Goal: Task Accomplishment & Management: Manage account settings

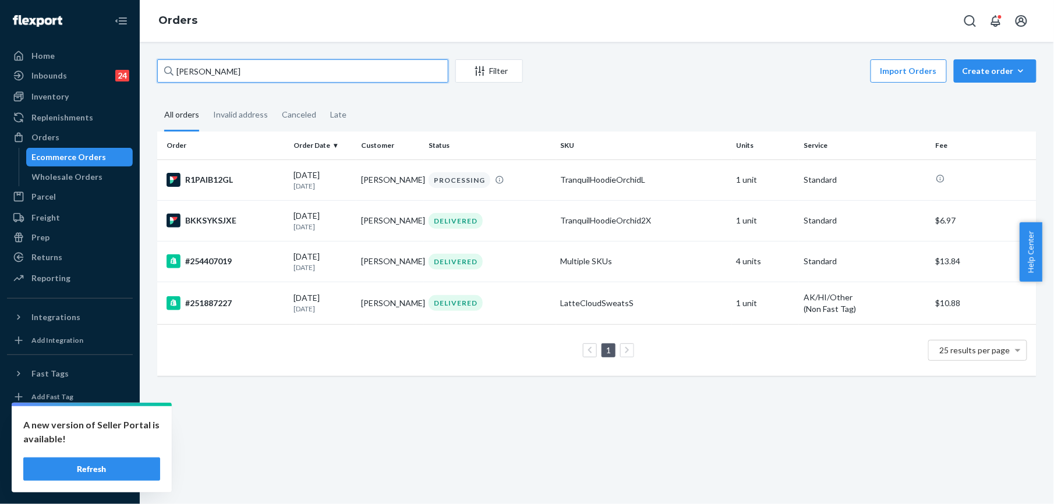
click at [212, 69] on input "[PERSON_NAME]" at bounding box center [302, 70] width 291 height 23
paste input "255130147"
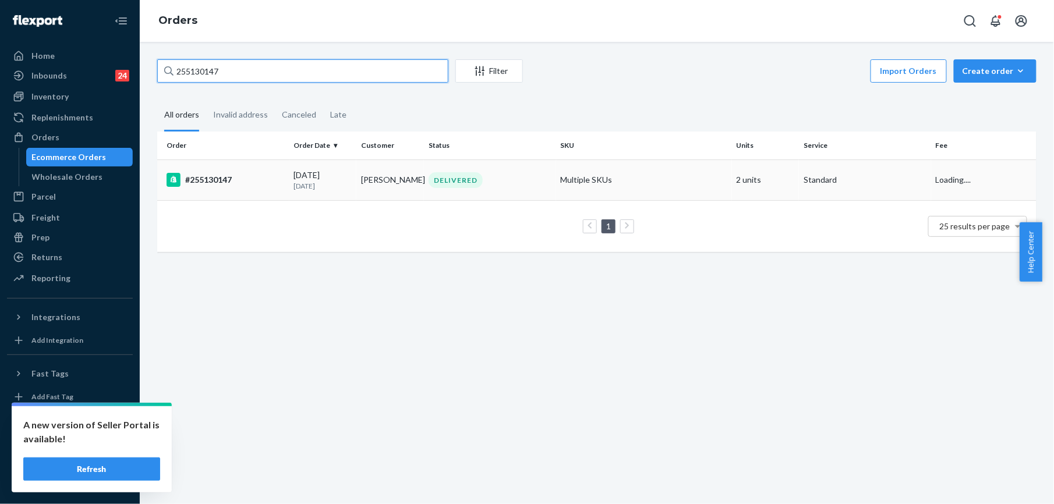
type input "255130147"
click at [219, 180] on div "#255130147" at bounding box center [226, 180] width 118 height 14
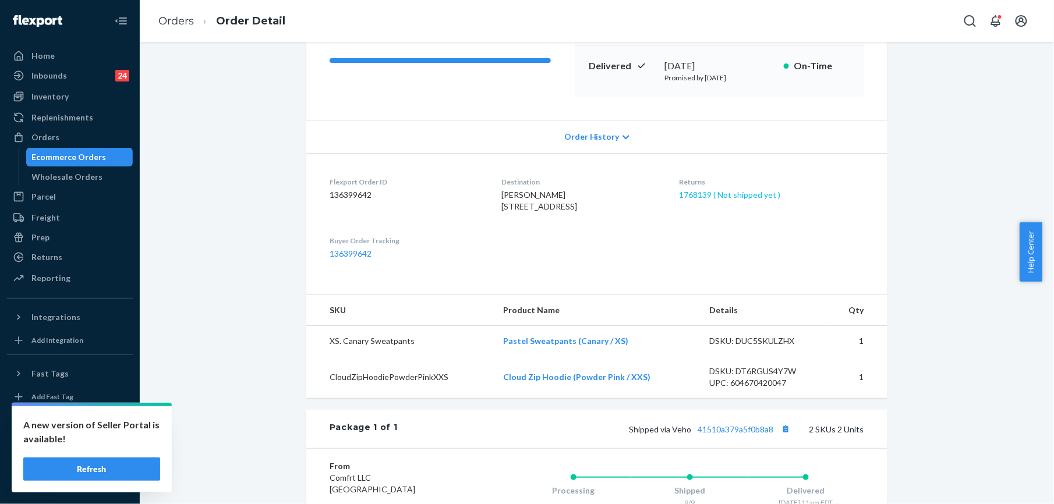
scroll to position [233, 0]
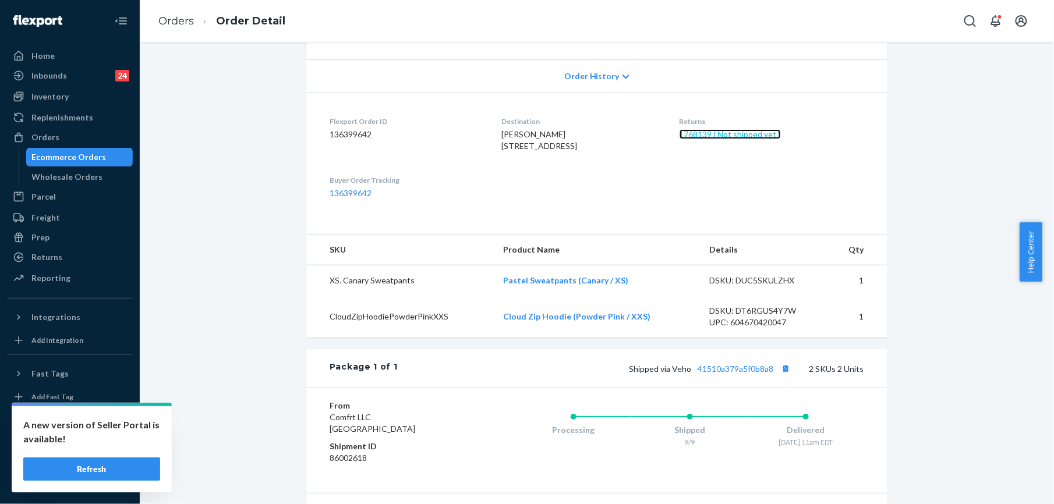
click at [746, 135] on link "1768139 ( Not shipped yet )" at bounding box center [730, 134] width 101 height 10
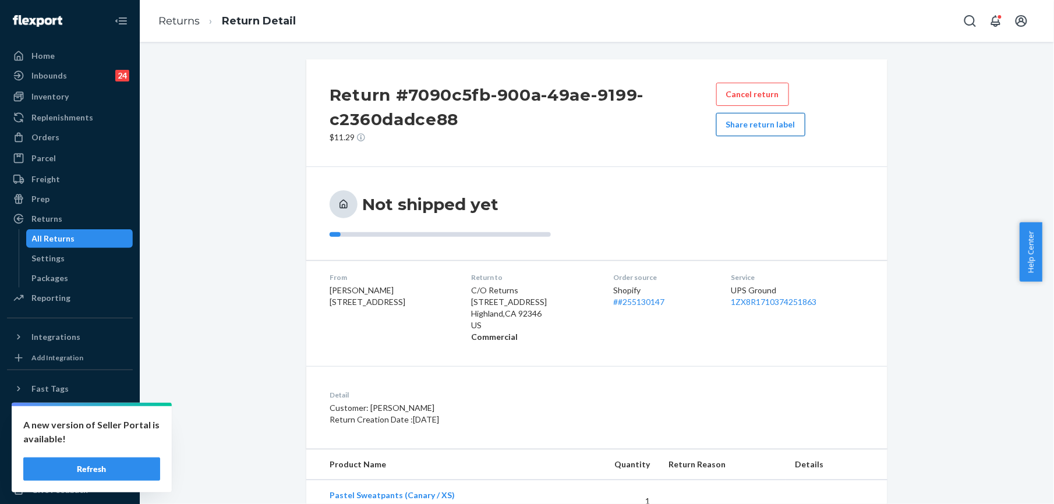
click at [737, 125] on button "Share return label" at bounding box center [761, 124] width 89 height 23
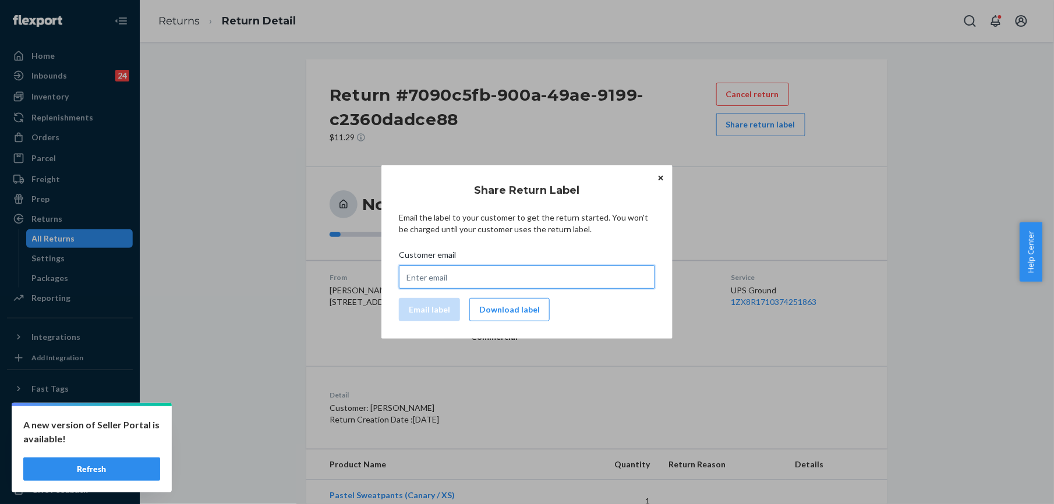
click at [446, 281] on input "Customer email" at bounding box center [527, 277] width 256 height 23
paste input "[EMAIL_ADDRESS][DOMAIN_NAME]"
type input "[EMAIL_ADDRESS][DOMAIN_NAME]"
click at [443, 308] on button "Email label" at bounding box center [429, 309] width 61 height 23
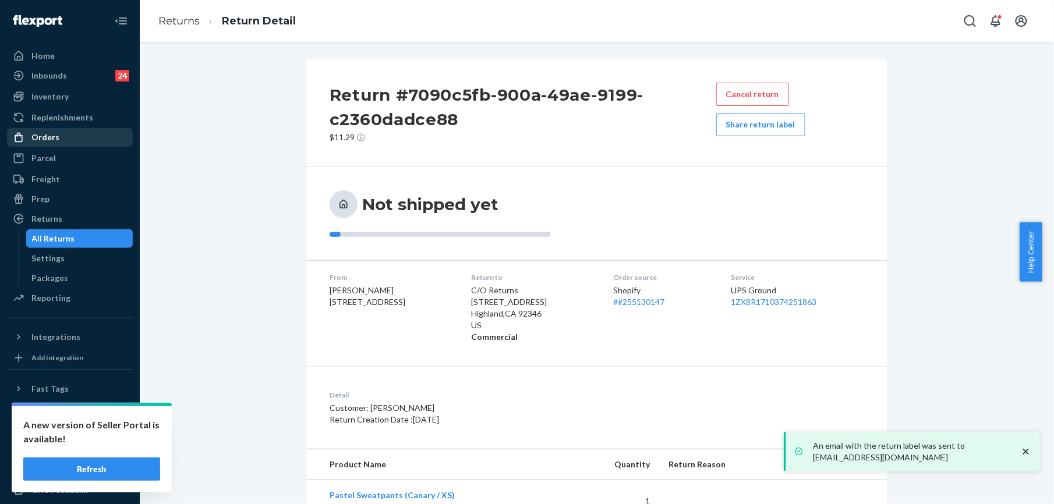
click at [65, 129] on div "Orders" at bounding box center [69, 137] width 123 height 16
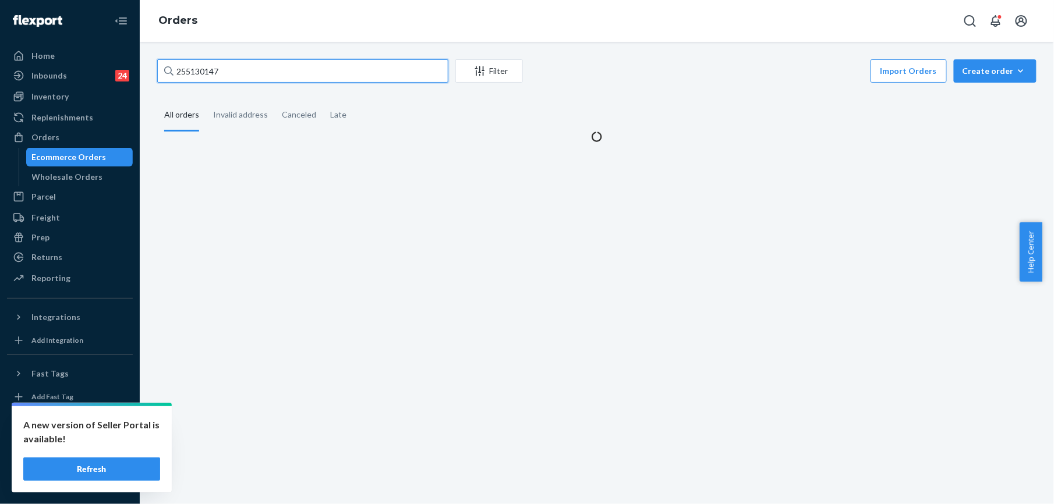
click at [233, 73] on input "255130147" at bounding box center [302, 70] width 291 height 23
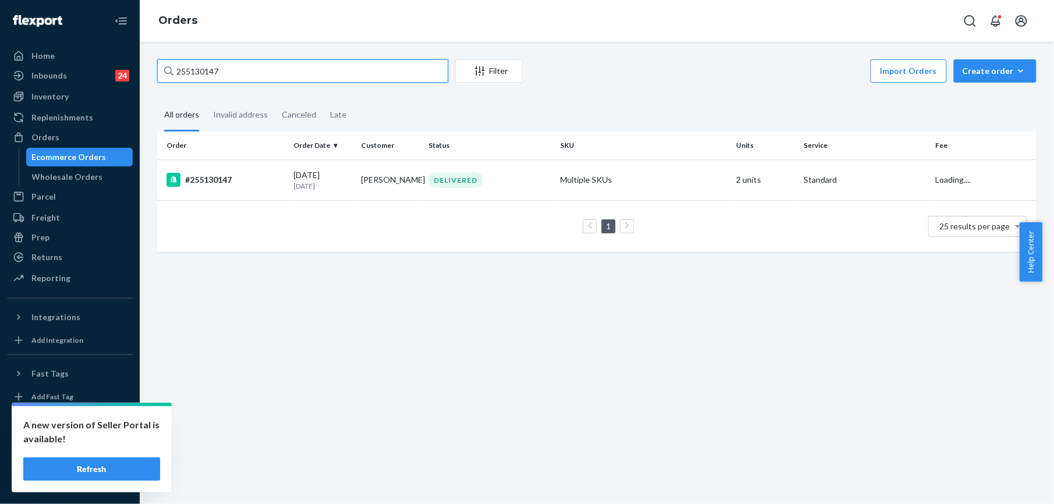
click at [233, 73] on input "255130147" at bounding box center [302, 70] width 291 height 23
paste input "3092400"
type input "253092400"
click at [213, 176] on div "#253092400" at bounding box center [226, 180] width 118 height 14
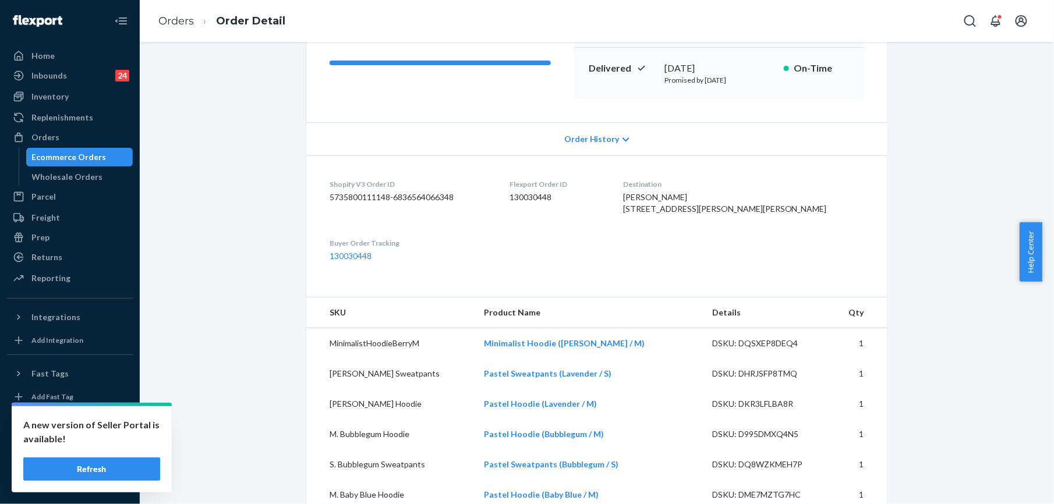
scroll to position [233, 0]
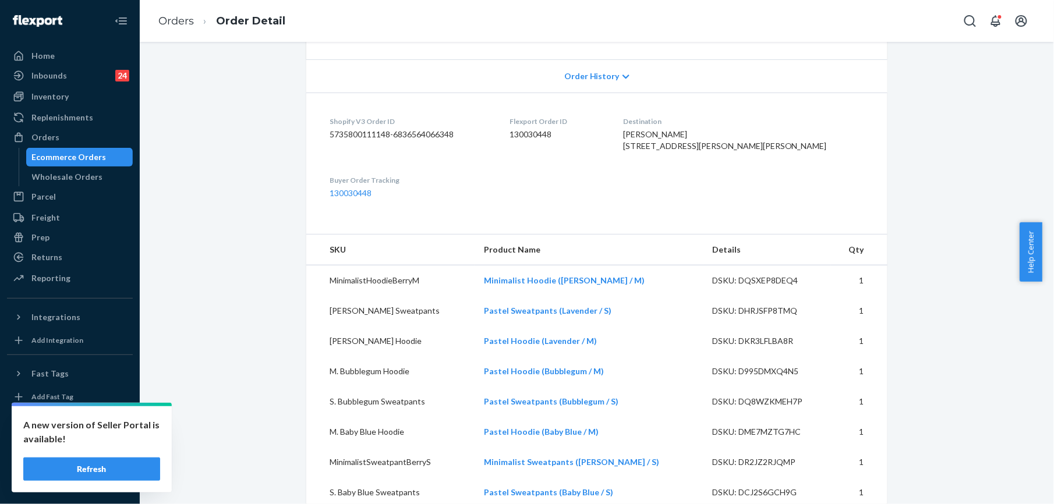
click at [180, 30] on ol "Orders Order Detail" at bounding box center [222, 21] width 146 height 34
click at [182, 26] on link "Orders" at bounding box center [176, 21] width 36 height 13
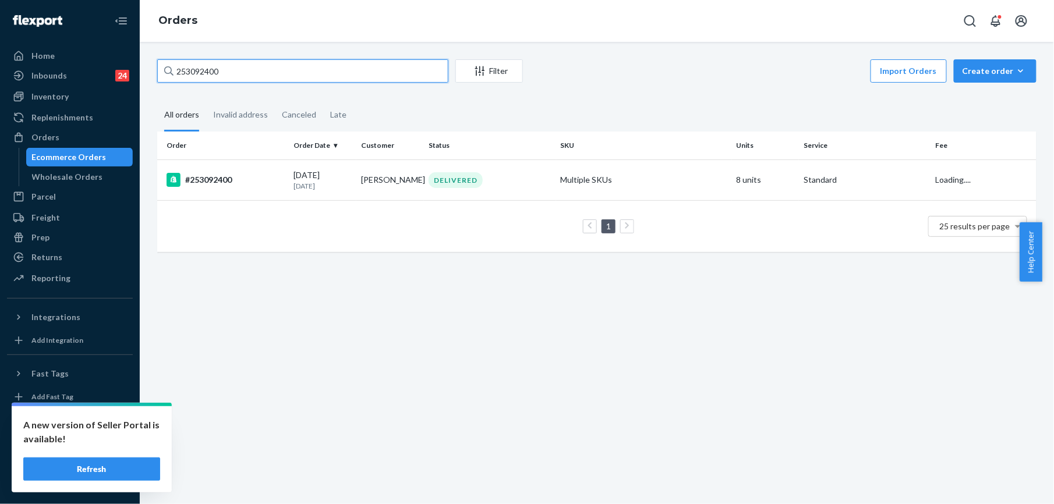
click at [240, 73] on input "253092400" at bounding box center [302, 70] width 291 height 23
paste input "352695"
type input "253352695"
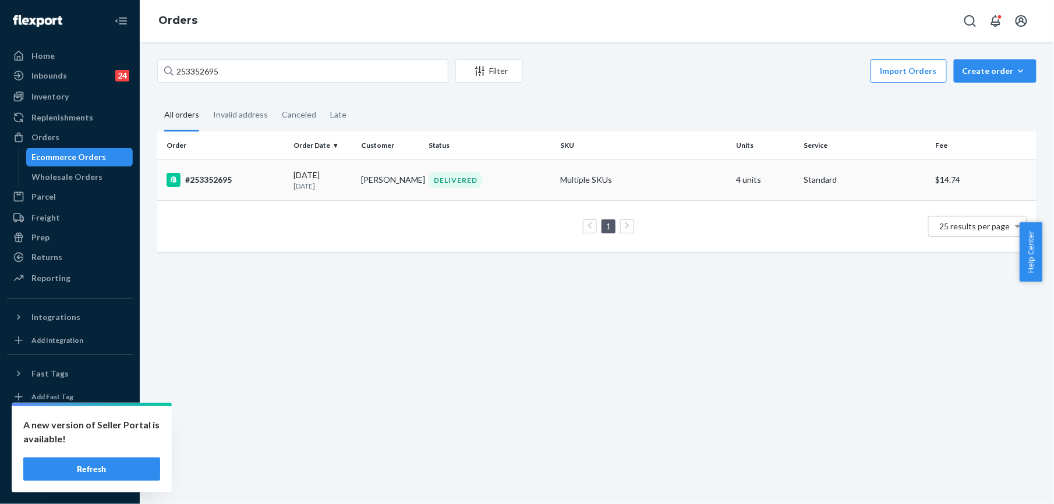
click at [220, 173] on div "#253352695" at bounding box center [226, 180] width 118 height 14
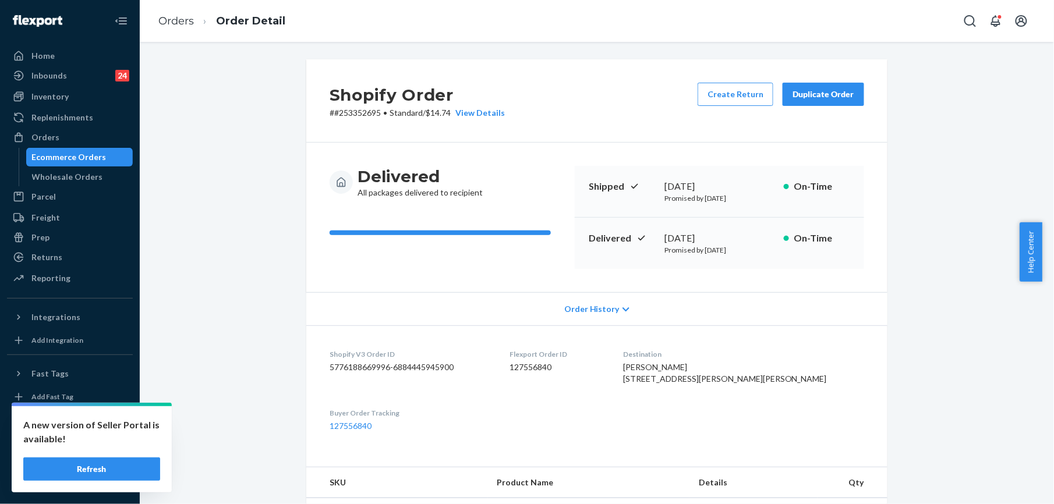
click at [793, 89] on div "Duplicate Order" at bounding box center [824, 95] width 62 height 12
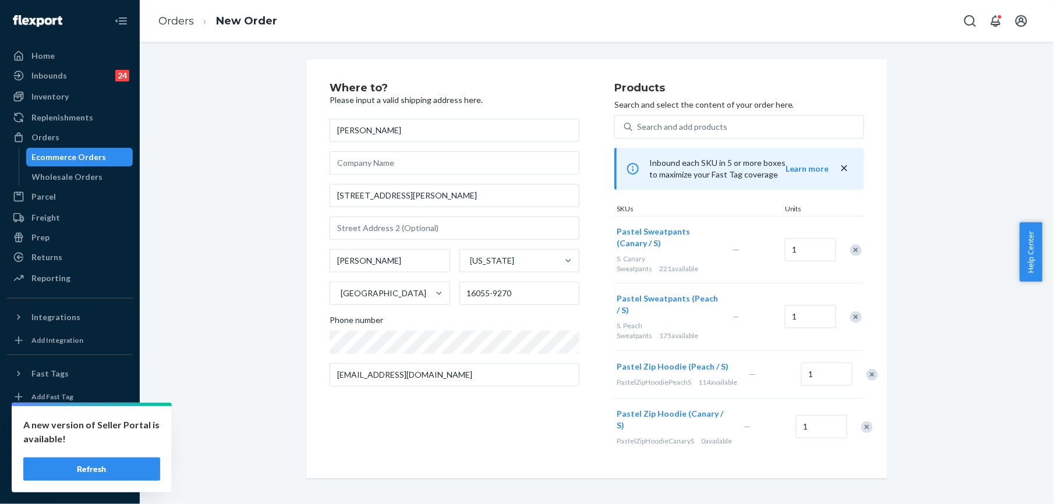
click at [855, 249] on div "Remove Item" at bounding box center [856, 251] width 12 height 12
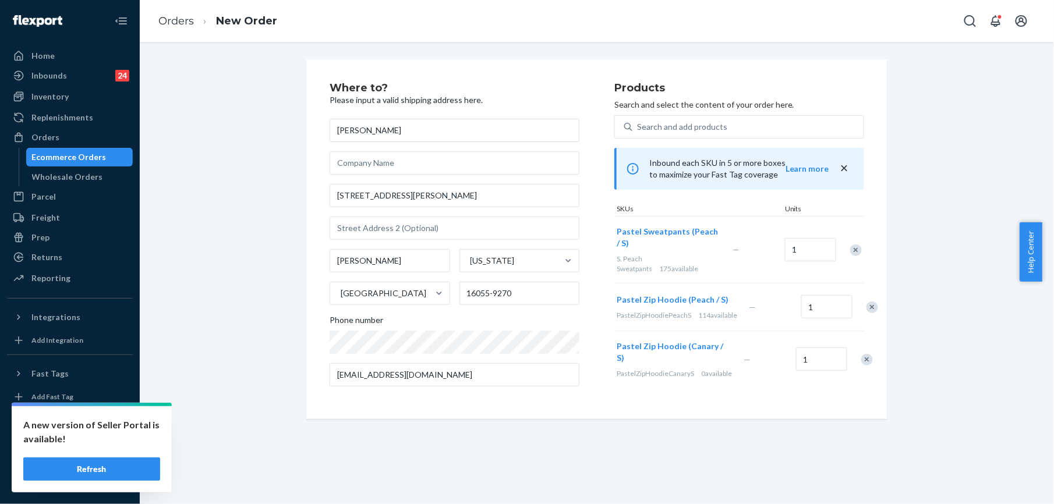
click at [862, 366] on div "Remove Item" at bounding box center [868, 360] width 12 height 12
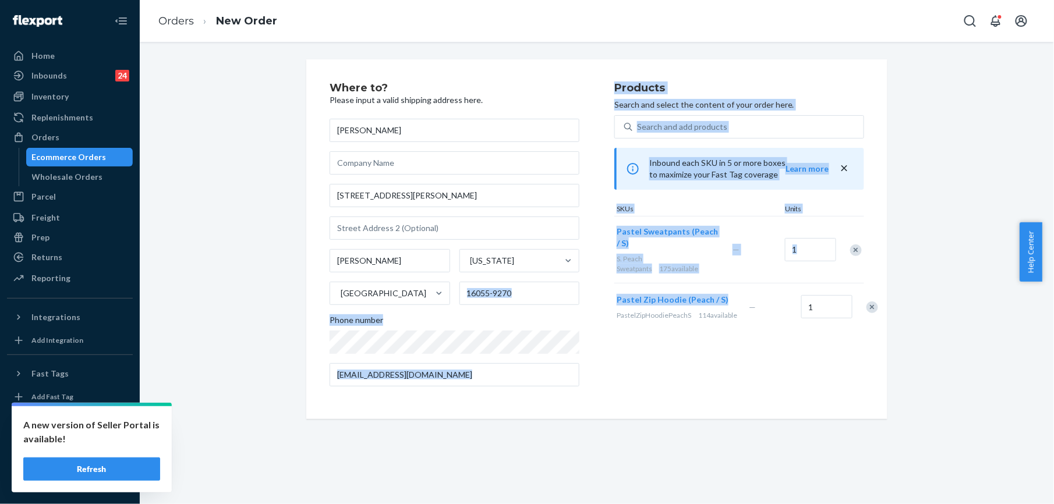
drag, startPoint x: 607, startPoint y: 298, endPoint x: 621, endPoint y: 308, distance: 17.1
click at [620, 310] on div "Where to? Please input a valid shipping address here. [PERSON_NAME] [STREET_ADD…" at bounding box center [597, 239] width 535 height 313
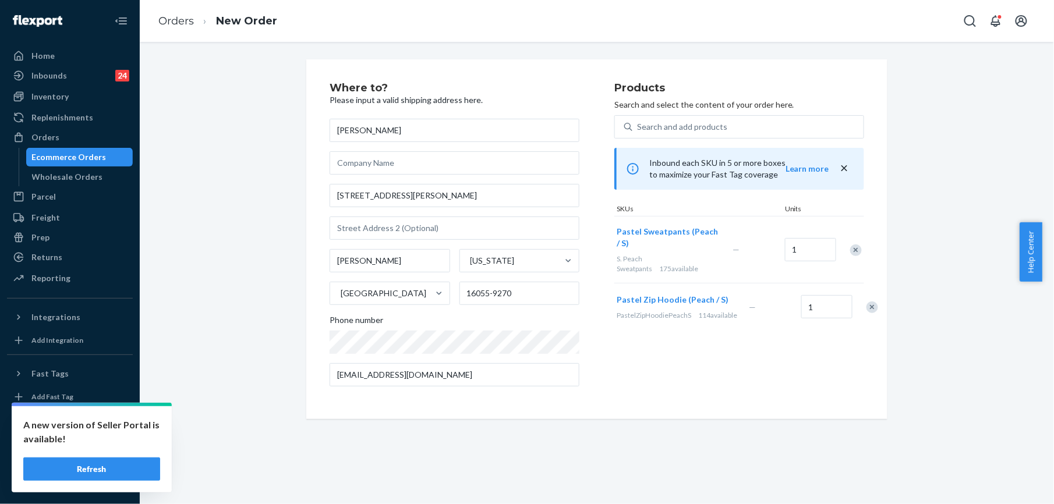
drag, startPoint x: 621, startPoint y: 308, endPoint x: 576, endPoint y: 124, distance: 189.6
click at [576, 123] on div "Where to? Please input a valid shipping address here. [PERSON_NAME] [STREET_ADD…" at bounding box center [472, 239] width 285 height 313
click at [653, 131] on div "Search and add products" at bounding box center [682, 127] width 90 height 12
click at [638, 131] on input "0 results available. Use Up and Down to choose options, press Enter to select t…" at bounding box center [637, 127] width 1 height 12
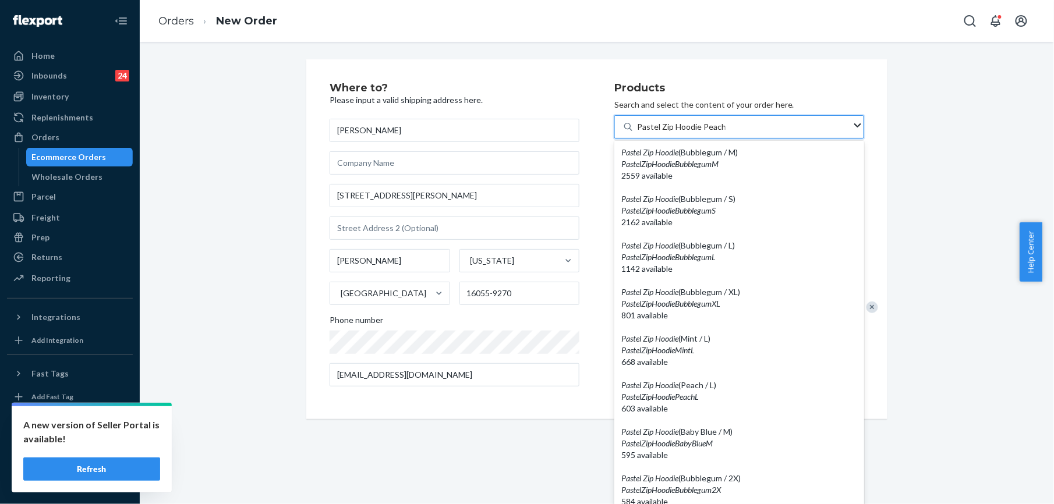
type input "Pastel Zip Hoodie Peach M"
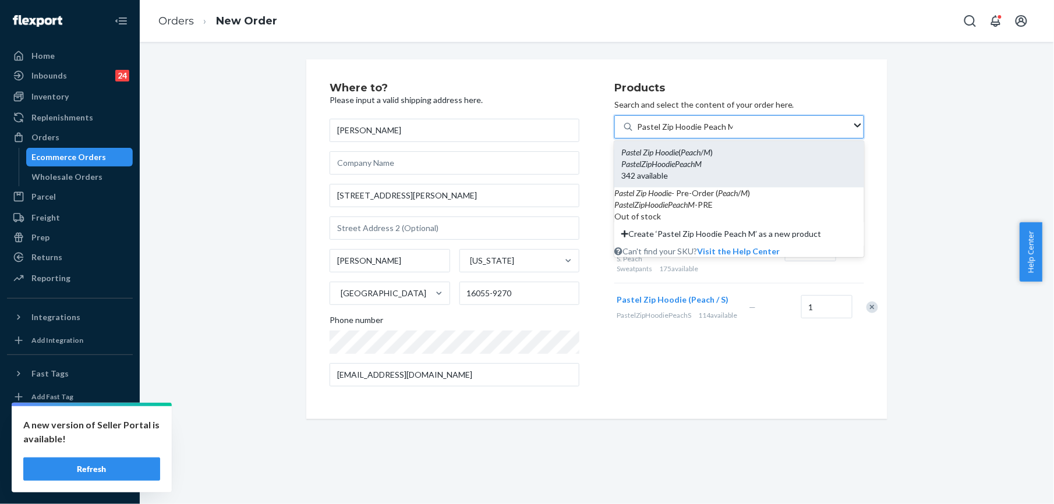
click at [671, 168] on em "PastelZipHoodiePeachM" at bounding box center [662, 164] width 80 height 10
click at [671, 133] on input "Pastel Zip Hoodie Peach M" at bounding box center [685, 127] width 96 height 12
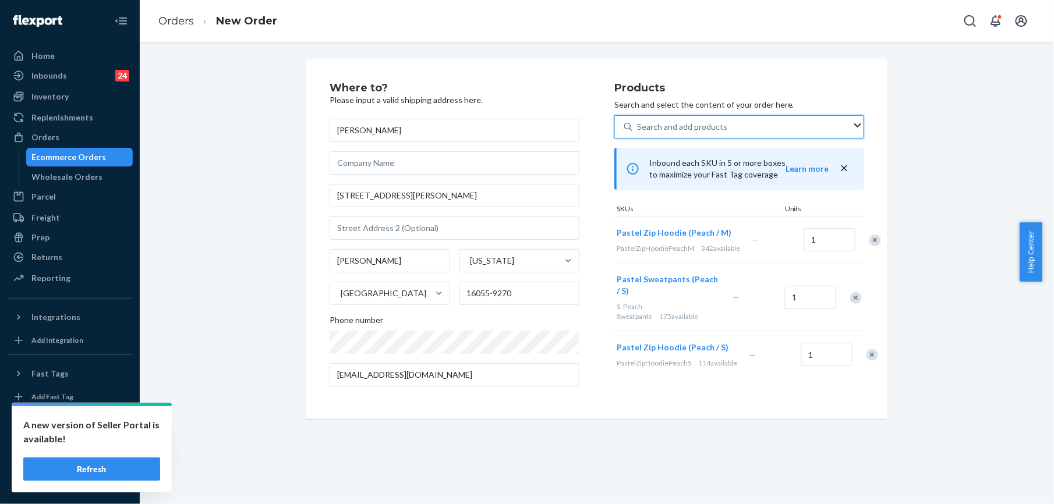
click at [867, 361] on div "Remove Item" at bounding box center [873, 356] width 12 height 12
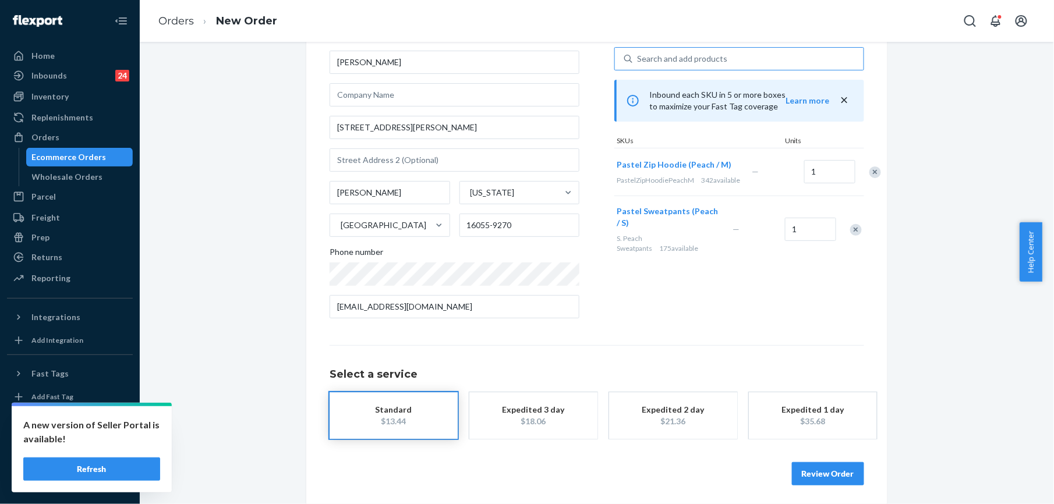
scroll to position [72, 0]
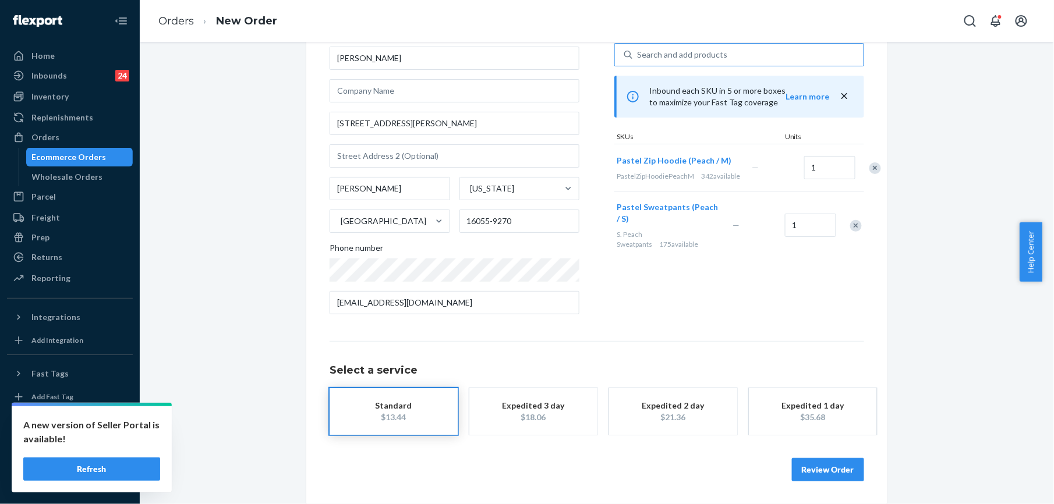
click at [802, 472] on button "Review Order" at bounding box center [828, 469] width 72 height 23
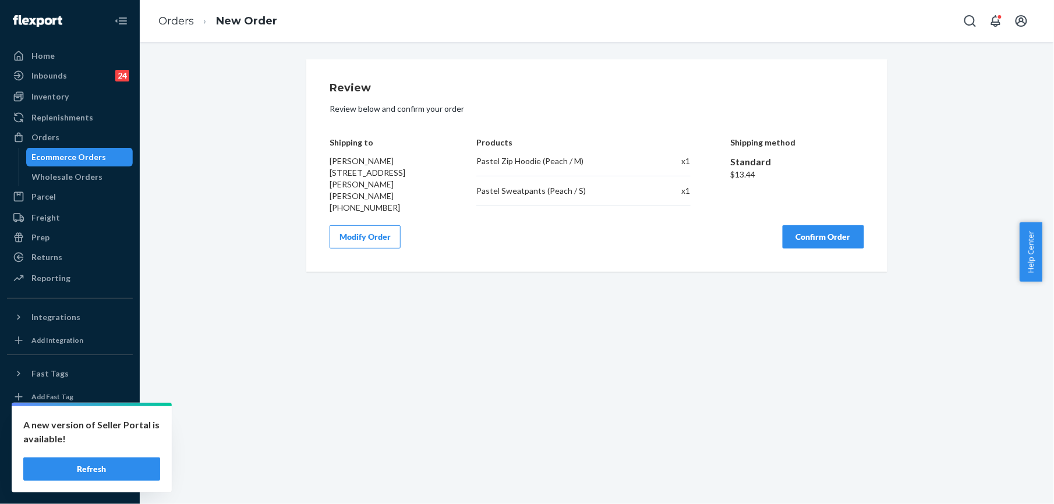
click at [821, 233] on button "Confirm Order" at bounding box center [824, 236] width 82 height 23
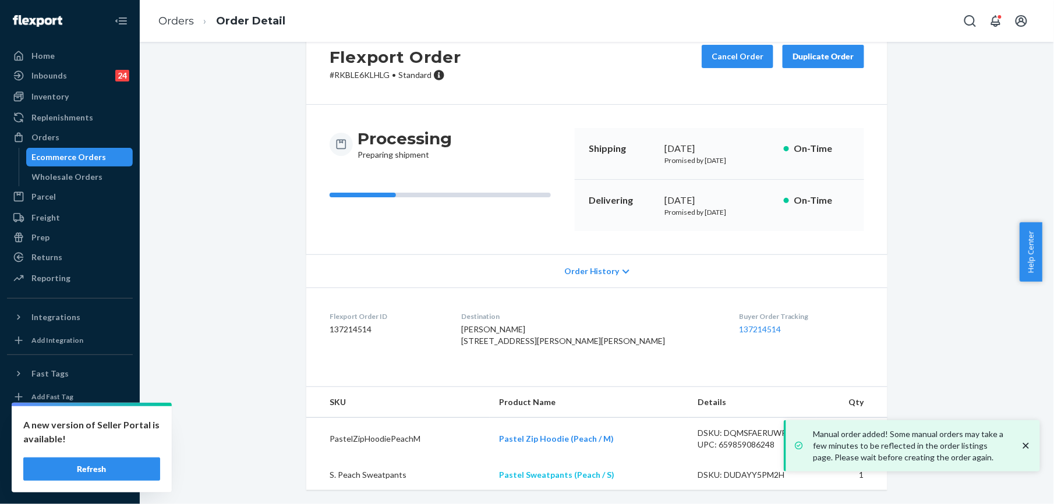
scroll to position [62, 0]
drag, startPoint x: 496, startPoint y: 436, endPoint x: 613, endPoint y: 444, distance: 117.4
click at [613, 444] on td "Pastel Zip Hoodie (Peach / M)" at bounding box center [589, 439] width 199 height 43
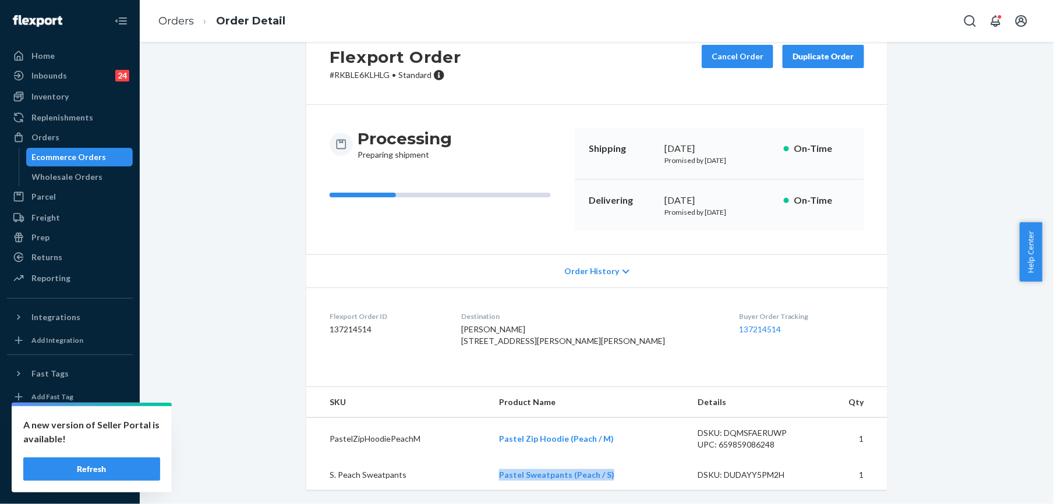
drag, startPoint x: 495, startPoint y: 473, endPoint x: 617, endPoint y: 478, distance: 122.4
click at [617, 478] on td "Pastel Sweatpants (Peach / S)" at bounding box center [589, 475] width 199 height 30
copy link "Pastel Sweatpants (Peach / S)"
drag, startPoint x: 493, startPoint y: 318, endPoint x: 509, endPoint y: 340, distance: 27.5
click at [509, 340] on dl "Flexport Order ID 137214514 Destination Oakley [PERSON_NAME] [STREET_ADDRESS][P…" at bounding box center [596, 331] width 581 height 87
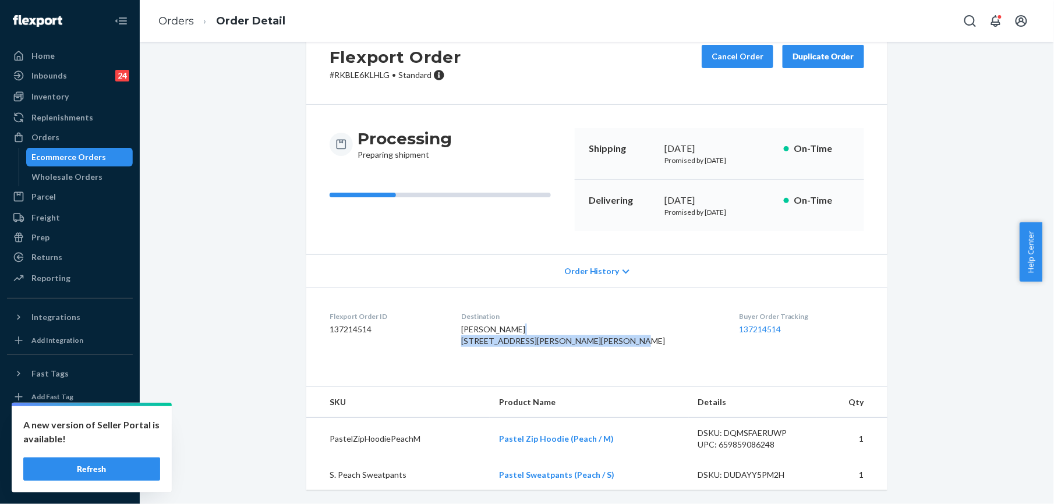
copy span "[STREET_ADDRESS][PERSON_NAME][PERSON_NAME]"
drag, startPoint x: 175, startPoint y: 17, endPoint x: 198, endPoint y: 52, distance: 41.7
click at [175, 17] on link "Orders" at bounding box center [176, 21] width 36 height 13
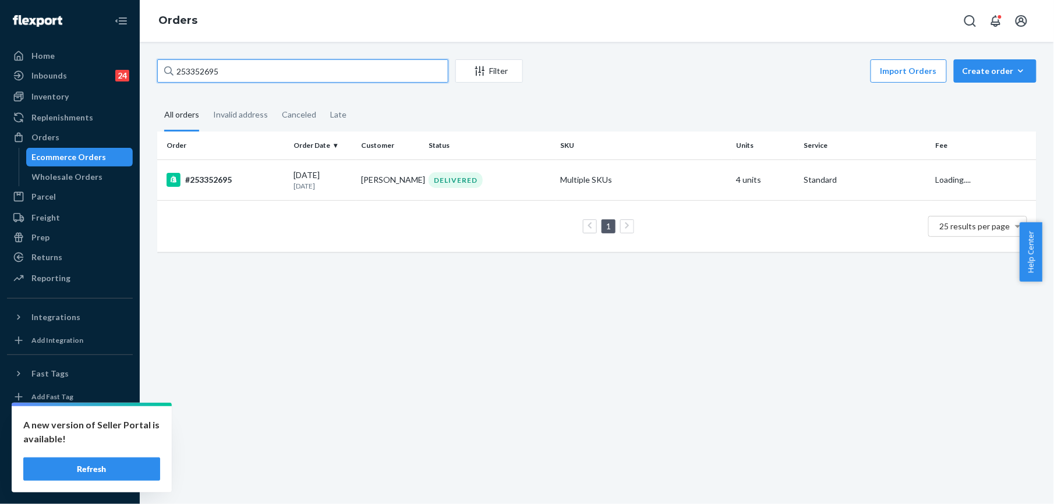
click at [225, 73] on input "253352695" at bounding box center [302, 70] width 291 height 23
paste input "[PERSON_NAME]"
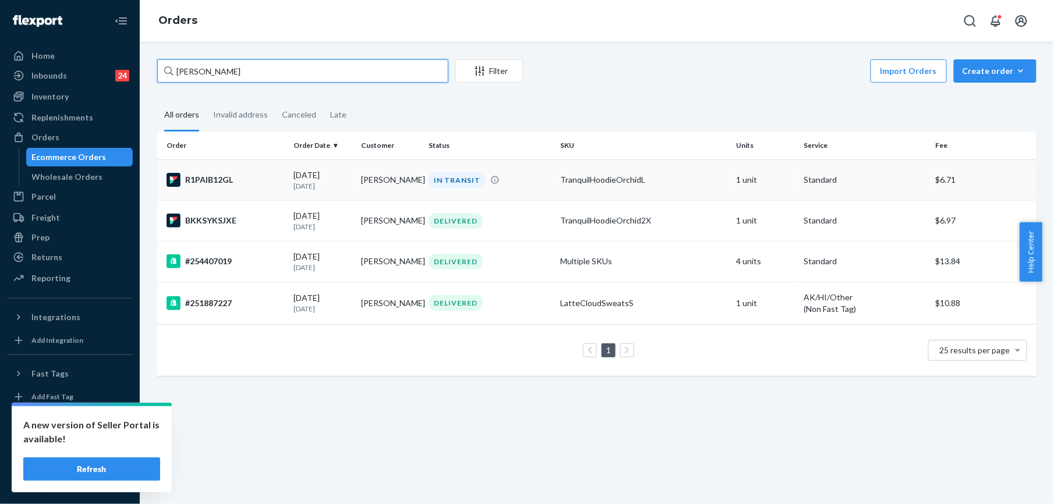
type input "[PERSON_NAME]"
click at [209, 180] on div "R1PAIB12GL" at bounding box center [226, 180] width 118 height 14
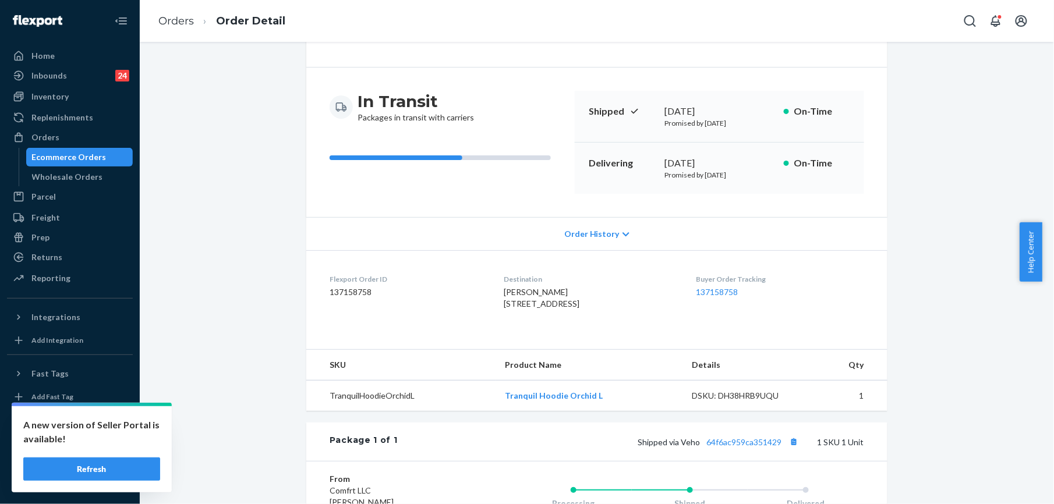
scroll to position [155, 0]
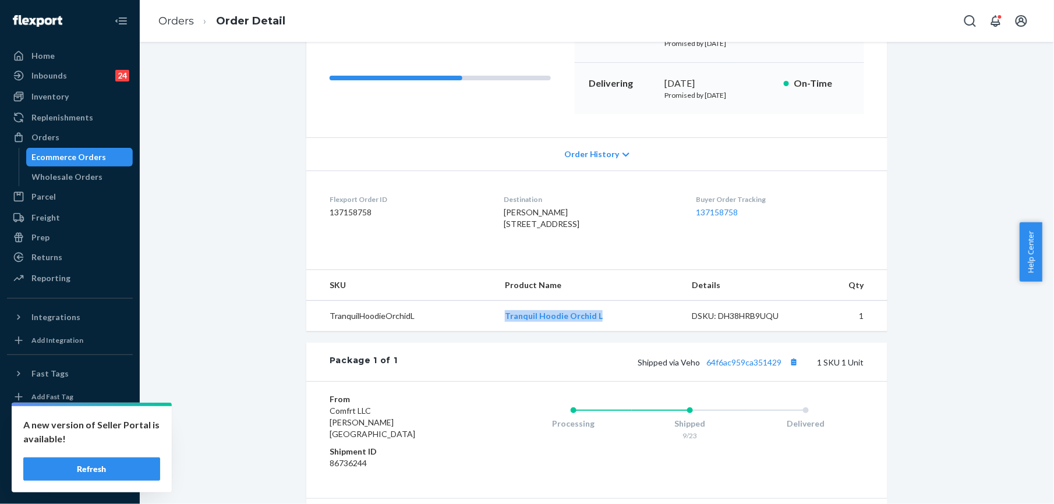
drag, startPoint x: 502, startPoint y: 338, endPoint x: 612, endPoint y: 343, distance: 110.2
click at [612, 332] on td "Tranquil Hoodie Orchid L" at bounding box center [590, 316] width 188 height 31
copy link "Tranquil Hoodie Orchid L"
drag, startPoint x: 679, startPoint y: 388, endPoint x: 781, endPoint y: 389, distance: 102.5
click at [781, 368] on span "Shipped via Veho 64f6ac959ca351429" at bounding box center [720, 363] width 164 height 10
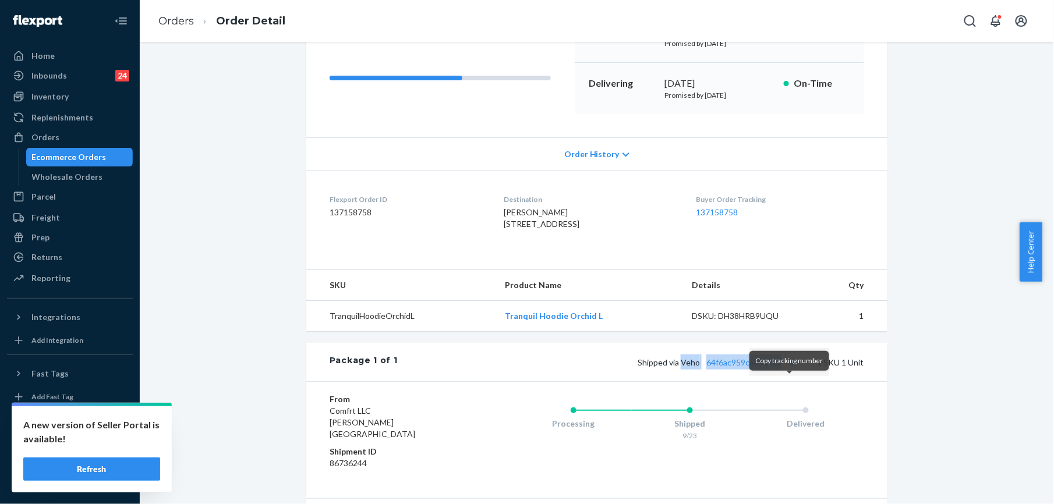
copy span "Veho 64f6ac959ca351429"
click at [175, 24] on link "Orders" at bounding box center [176, 21] width 36 height 13
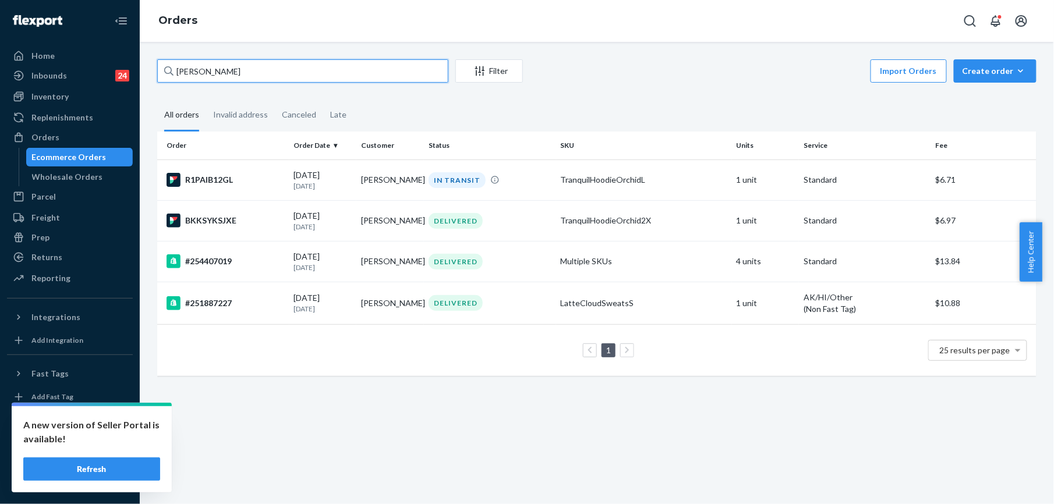
click at [235, 77] on input "[PERSON_NAME]" at bounding box center [302, 70] width 291 height 23
paste input "[PERSON_NAME]"
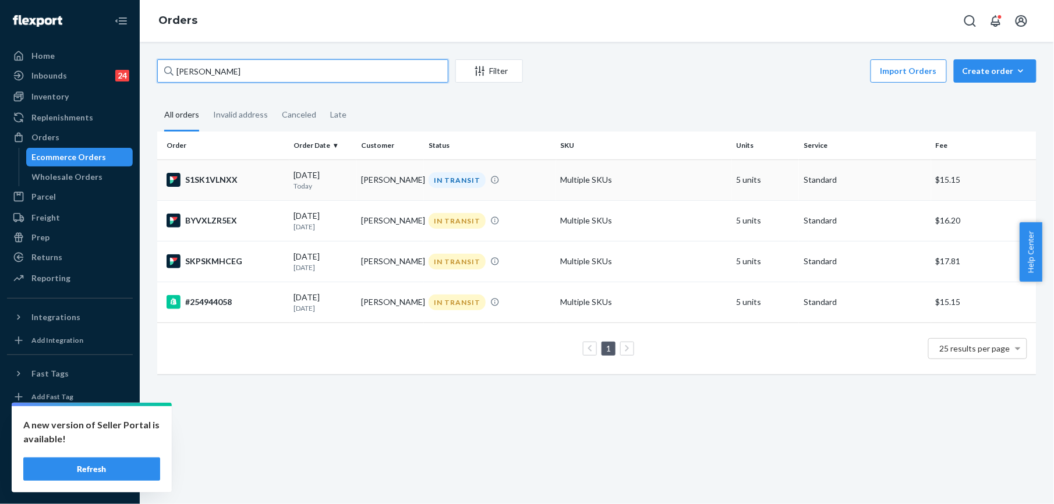
type input "[PERSON_NAME]"
click at [210, 185] on div "S1SK1VLNXX" at bounding box center [226, 180] width 118 height 14
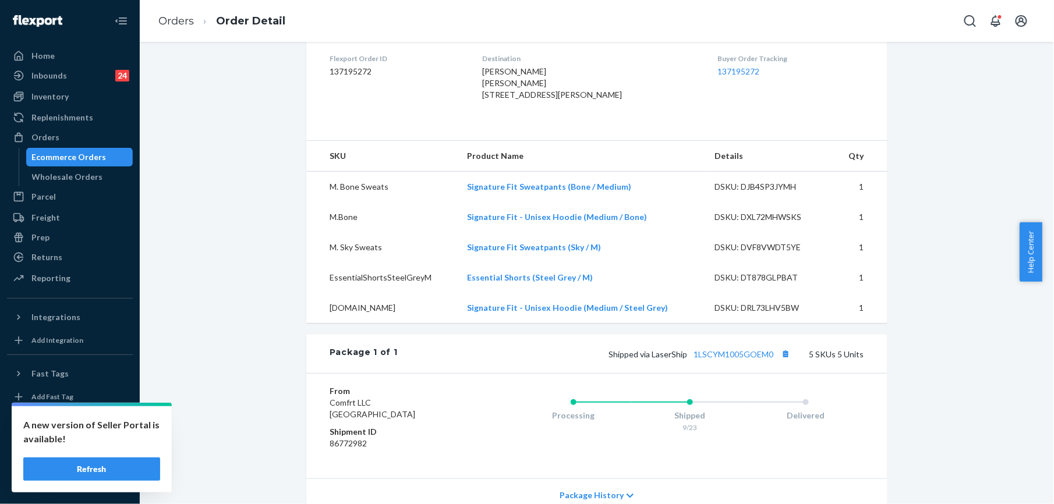
scroll to position [388, 0]
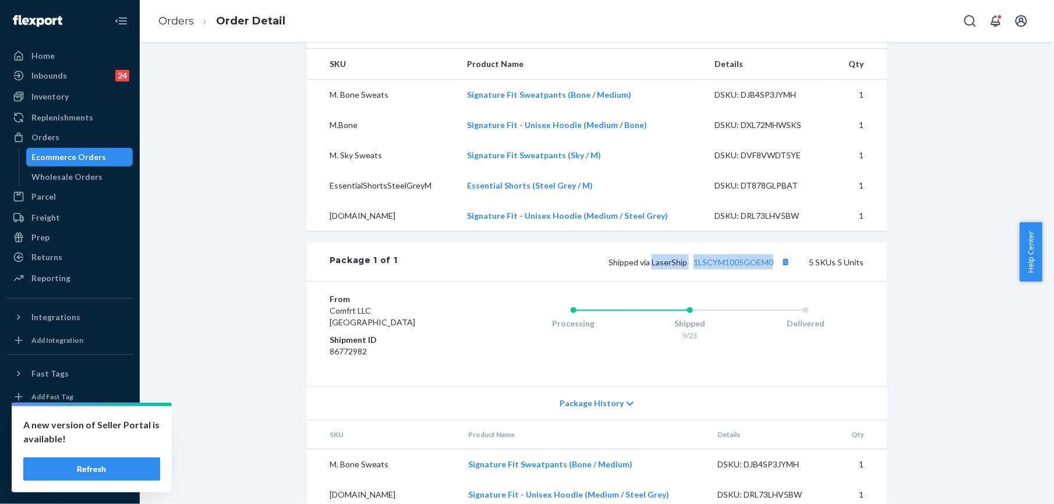
drag, startPoint x: 650, startPoint y: 287, endPoint x: 774, endPoint y: 294, distance: 124.3
click at [774, 281] on div "Package 1 of 1 Shipped via LaserShip 1LSCYM1005GOEM0 5 SKUs 5 Units" at bounding box center [596, 262] width 581 height 38
copy span "LaserShip 1LSCYM1005GOEM0"
click at [185, 24] on link "Orders" at bounding box center [176, 21] width 36 height 13
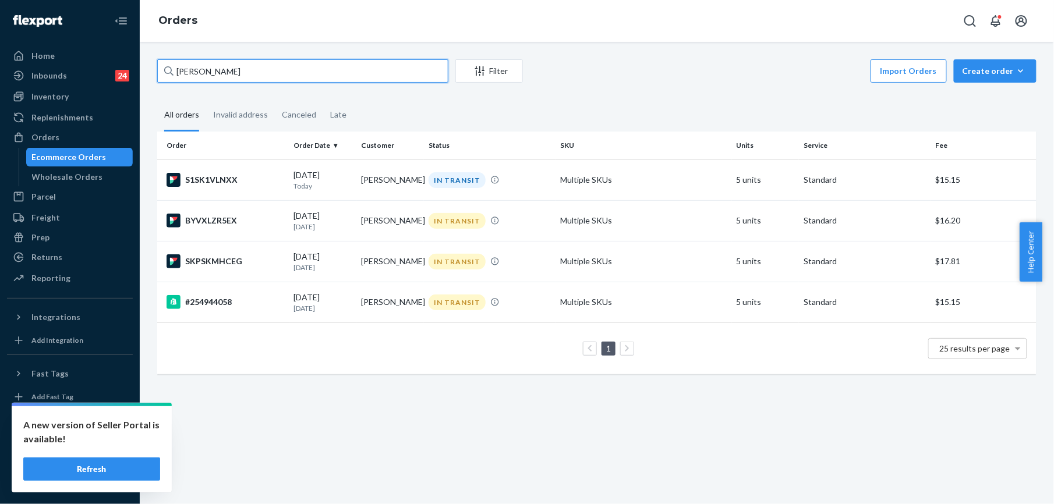
click at [216, 77] on input "[PERSON_NAME]" at bounding box center [302, 70] width 291 height 23
paste input "255104841"
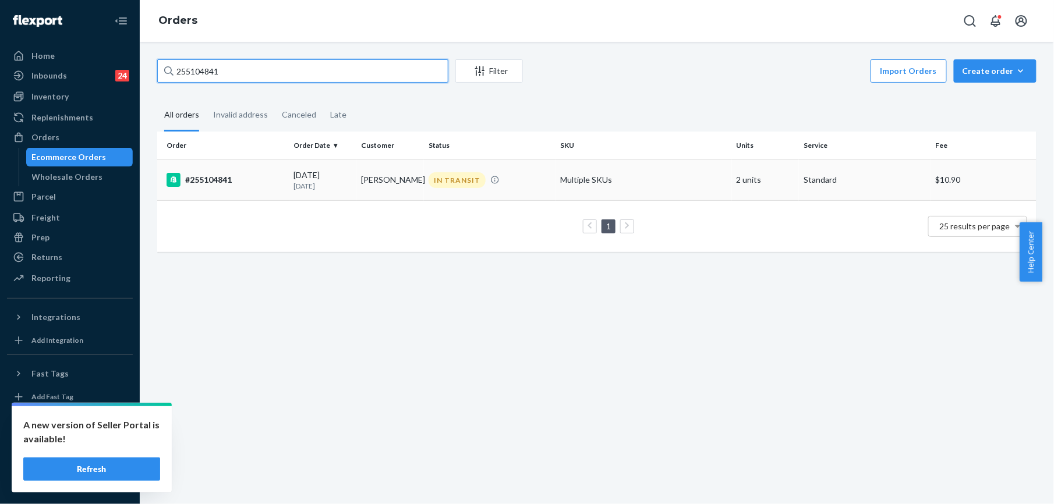
type input "255104841"
click at [217, 178] on div "#255104841" at bounding box center [226, 180] width 118 height 14
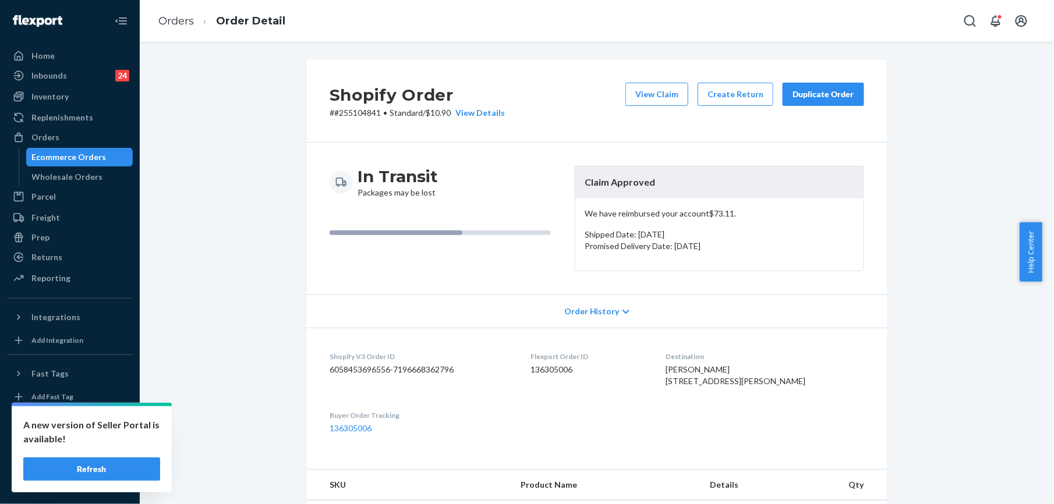
click at [828, 99] on div "Duplicate Order" at bounding box center [824, 95] width 62 height 12
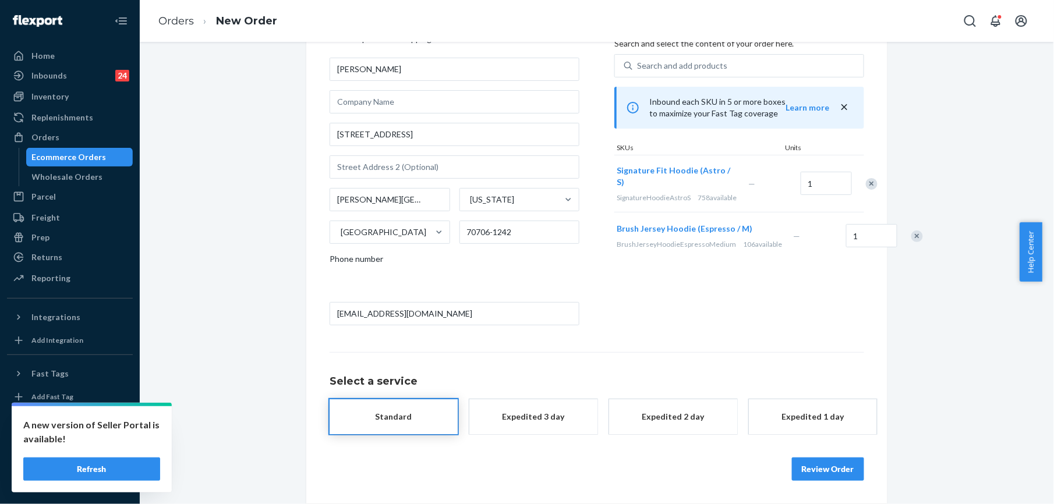
scroll to position [52, 0]
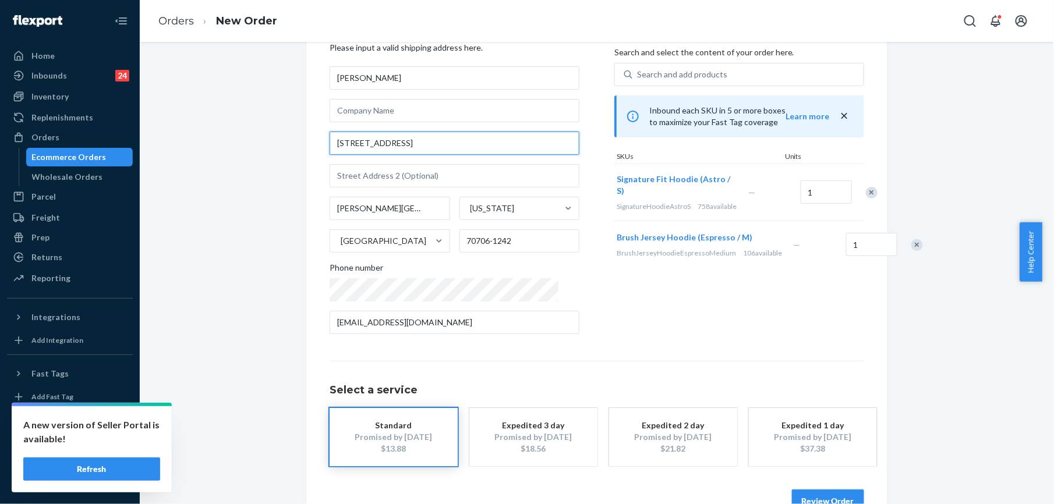
click at [413, 144] on input "[STREET_ADDRESS]" at bounding box center [455, 143] width 250 height 23
paste input "text"
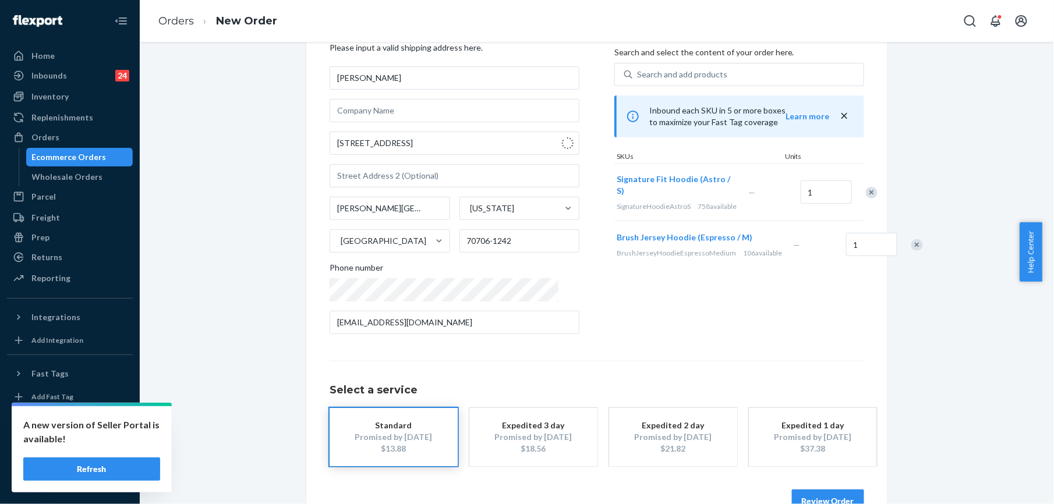
type input "[STREET_ADDRESS]"
type input "70706"
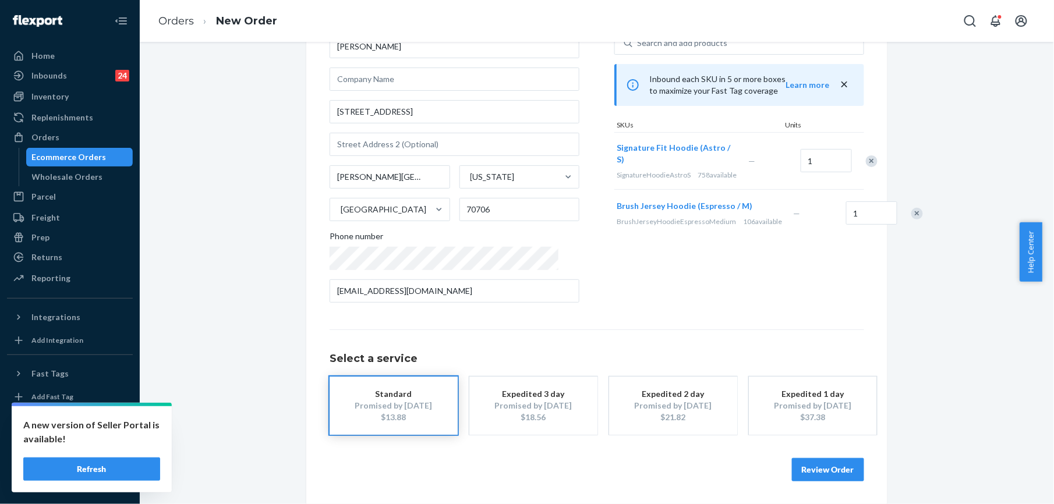
click at [841, 468] on button "Review Order" at bounding box center [828, 469] width 72 height 23
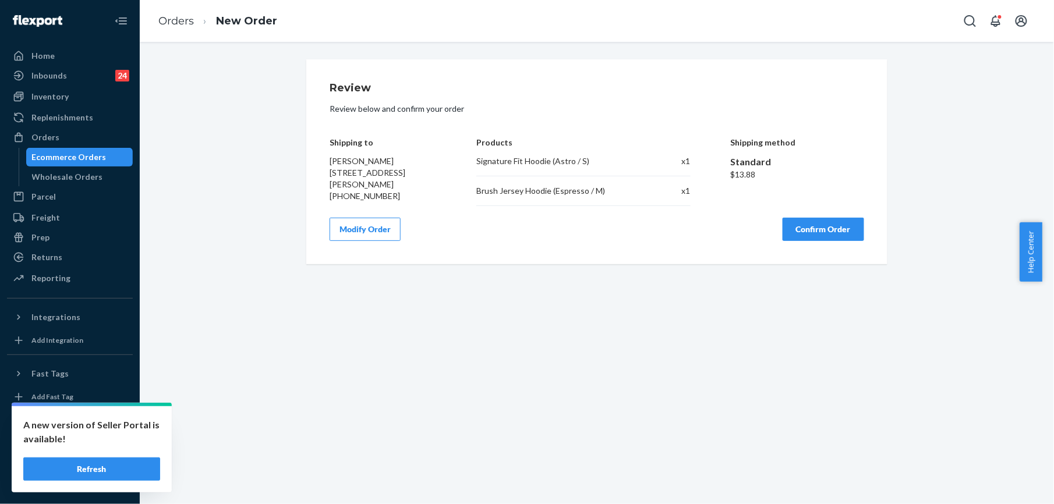
click at [814, 234] on button "Confirm Order" at bounding box center [824, 229] width 82 height 23
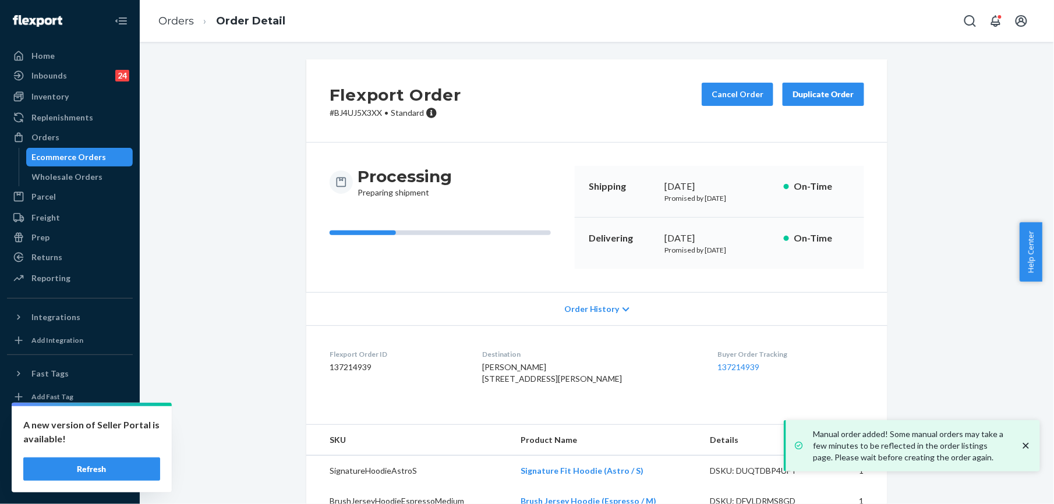
scroll to position [50, 0]
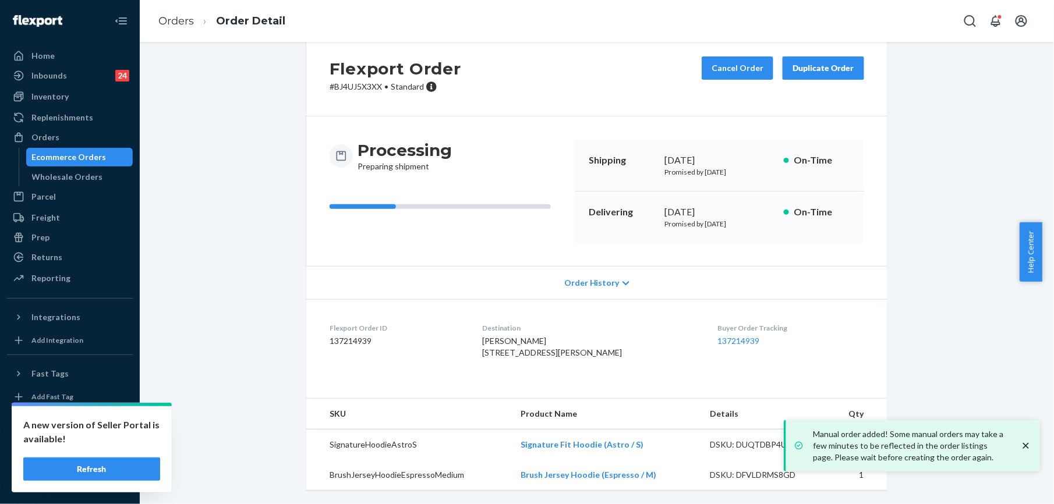
drag, startPoint x: 483, startPoint y: 329, endPoint x: 495, endPoint y: 348, distance: 22.8
click at [495, 348] on div "[PERSON_NAME] [STREET_ADDRESS][PERSON_NAME]" at bounding box center [591, 347] width 217 height 23
copy span "[STREET_ADDRESS][PERSON_NAME]"
click at [184, 19] on link "Orders" at bounding box center [176, 21] width 36 height 13
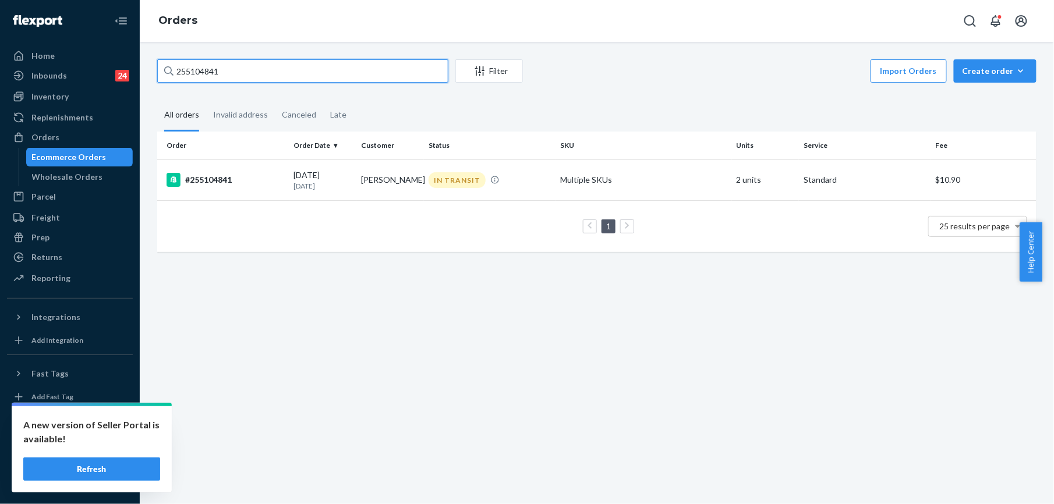
click at [223, 77] on input "255104841" at bounding box center [302, 70] width 291 height 23
paste input "[PERSON_NAME]"
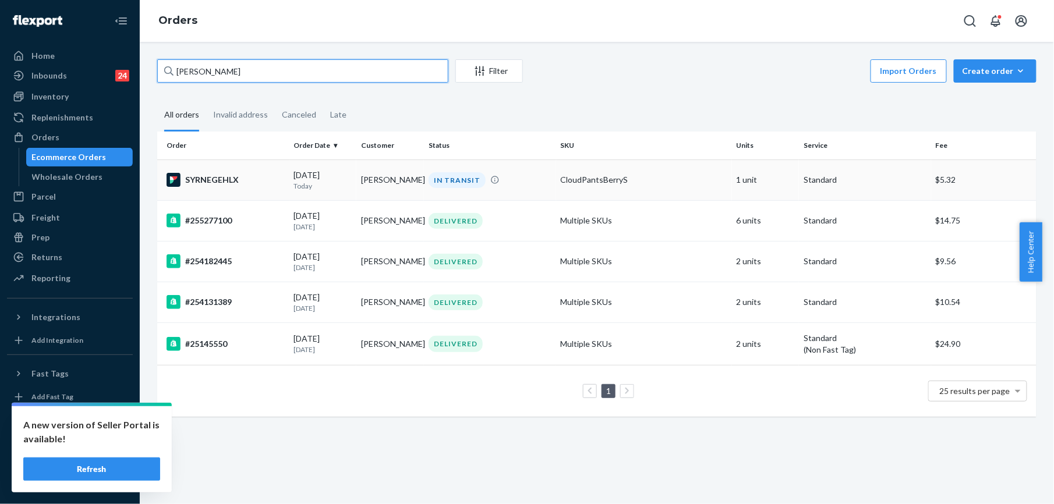
type input "[PERSON_NAME]"
click at [213, 182] on div "SYRNEGEHLX" at bounding box center [226, 180] width 118 height 14
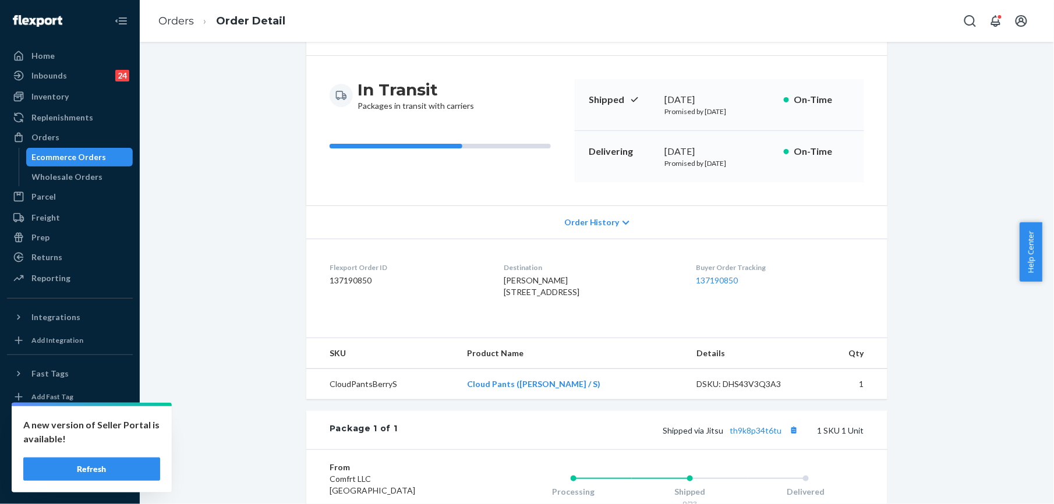
scroll to position [233, 0]
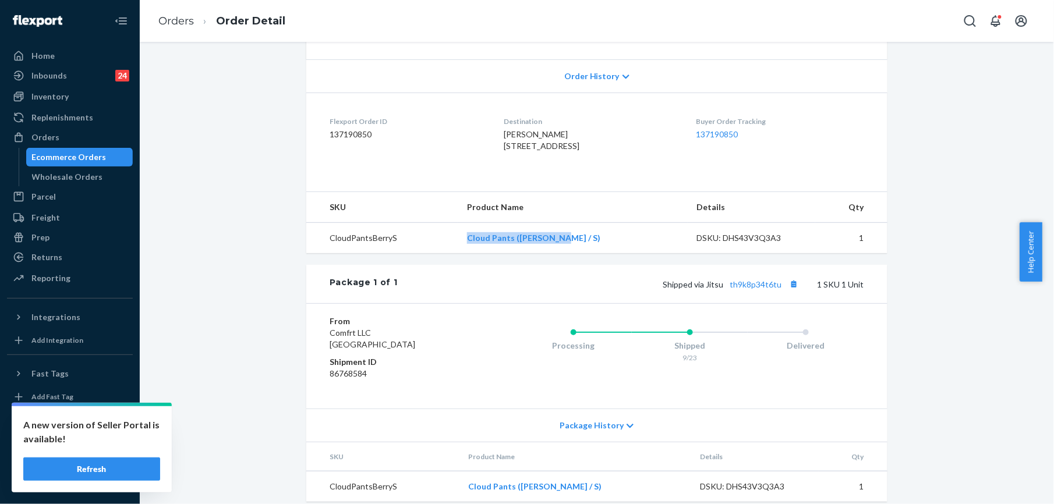
drag, startPoint x: 490, startPoint y: 257, endPoint x: 585, endPoint y: 254, distance: 95.6
click at [585, 254] on td "Cloud Pants ([PERSON_NAME] / S)" at bounding box center [573, 238] width 230 height 31
copy link "Cloud Pants ([PERSON_NAME] / S)"
drag, startPoint x: 705, startPoint y: 310, endPoint x: 774, endPoint y: 312, distance: 68.8
click at [774, 290] on span "Shipped via Jitsu th9k8p34t6tu" at bounding box center [732, 285] width 139 height 10
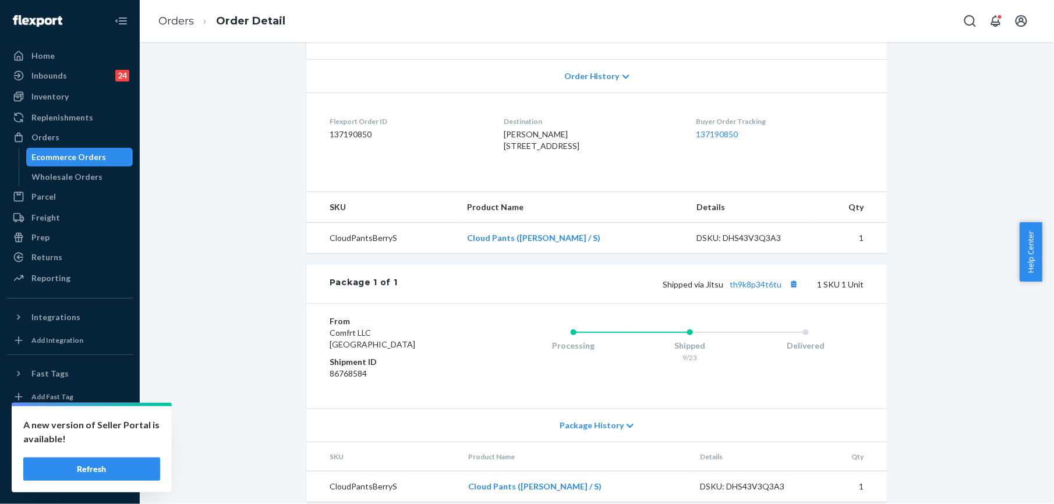
drag, startPoint x: 774, startPoint y: 312, endPoint x: 650, endPoint y: 299, distance: 124.2
click at [627, 297] on div "Package 1 of 1 Shipped via Jitsu th9k8p34t6tu 1 SKU 1 Unit" at bounding box center [596, 284] width 581 height 38
drag, startPoint x: 730, startPoint y: 311, endPoint x: 777, endPoint y: 315, distance: 46.8
click at [777, 292] on div "Shipped via Jitsu th9k8p34t6tu 1 SKU 1 Unit" at bounding box center [631, 284] width 467 height 15
copy span "Jitsu th9k8p34t6tu"
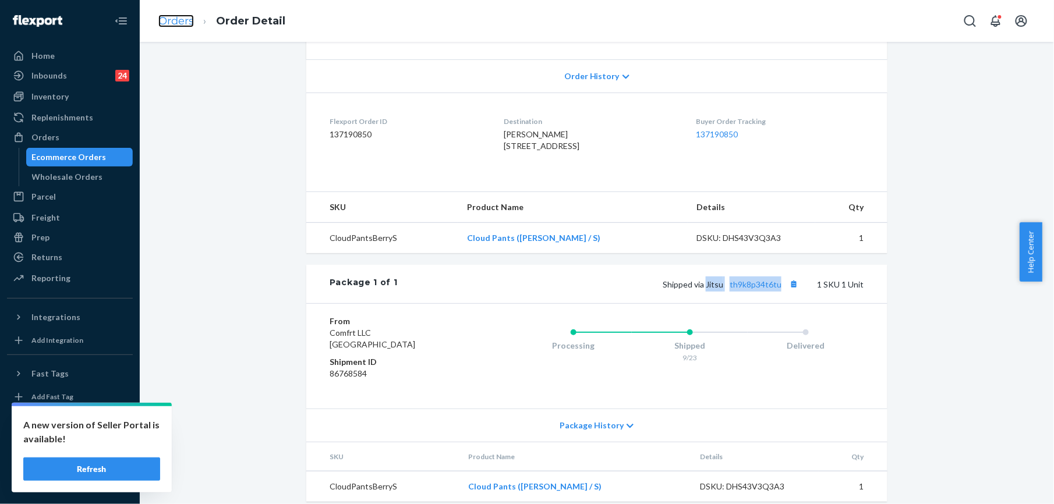
click at [182, 23] on link "Orders" at bounding box center [176, 21] width 36 height 13
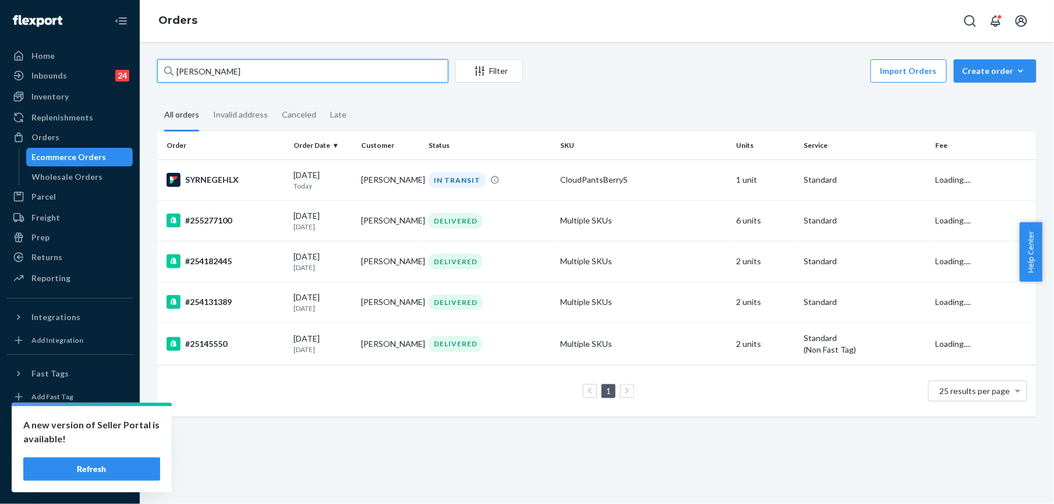
click at [287, 82] on input "[PERSON_NAME]" at bounding box center [302, 70] width 291 height 23
paste input "[PERSON_NAME]"
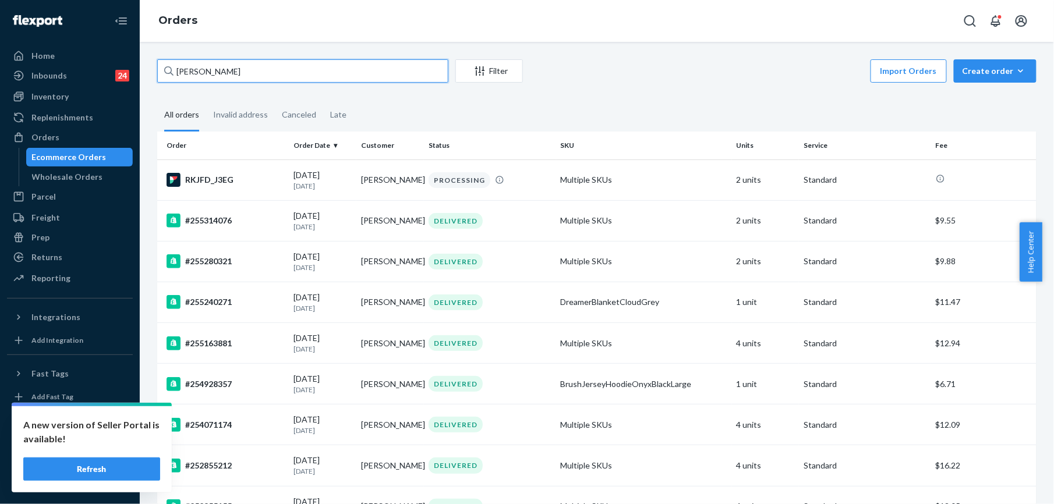
click at [191, 72] on input "[PERSON_NAME]" at bounding box center [302, 70] width 291 height 23
click at [192, 72] on input "[PERSON_NAME]" at bounding box center [302, 70] width 291 height 23
paste input "255311244"
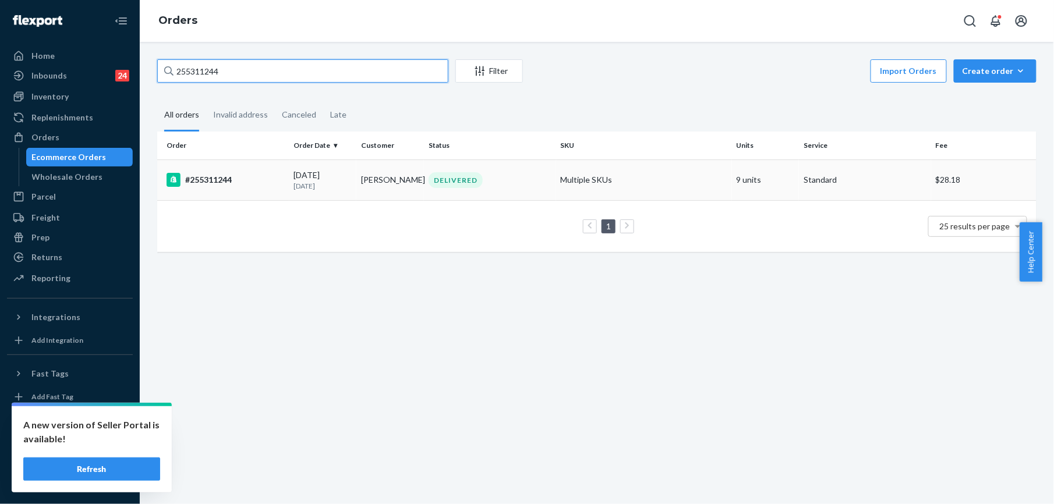
type input "255311244"
click at [211, 180] on div "#255311244" at bounding box center [226, 180] width 118 height 14
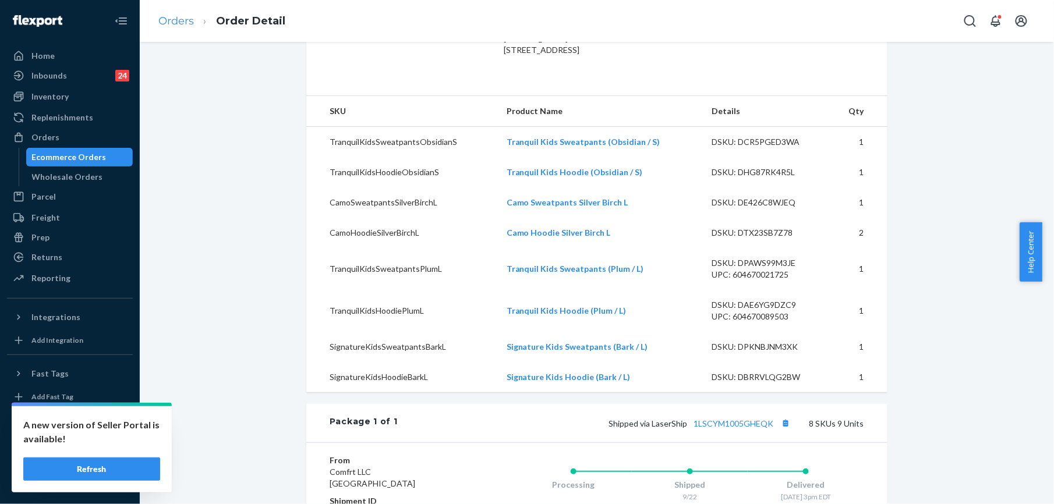
scroll to position [310, 0]
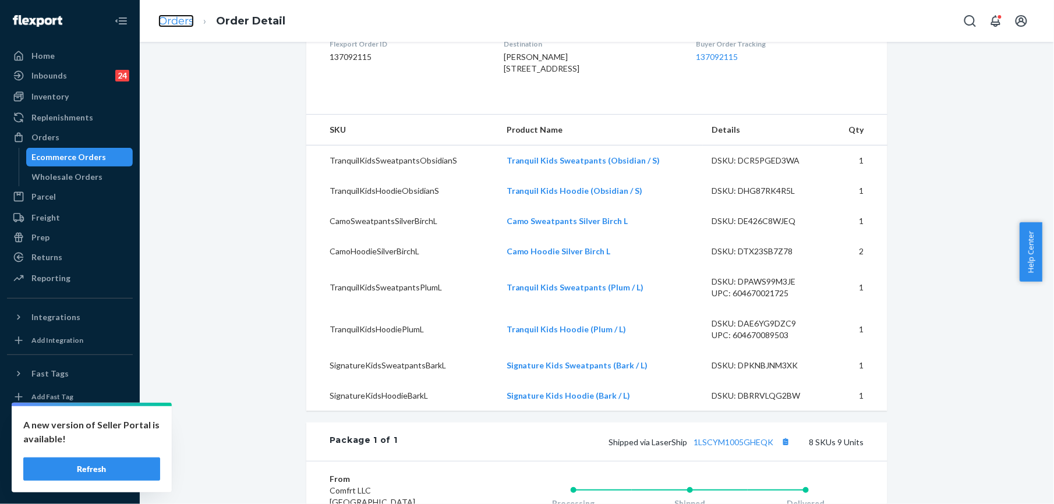
click at [167, 19] on link "Orders" at bounding box center [176, 21] width 36 height 13
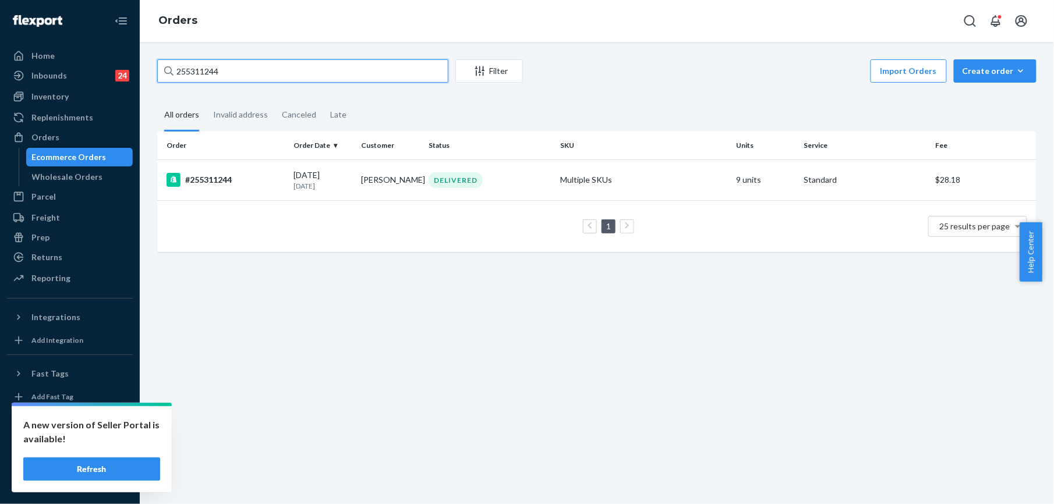
click at [208, 80] on input "255311244" at bounding box center [302, 70] width 291 height 23
click at [206, 185] on div "#255311244" at bounding box center [226, 180] width 118 height 14
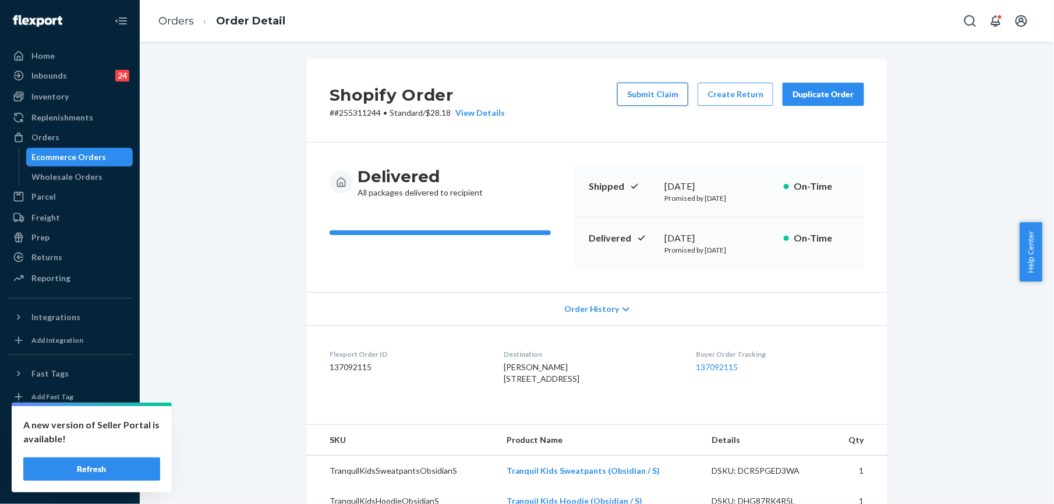
click at [665, 101] on button "Submit Claim" at bounding box center [652, 94] width 71 height 23
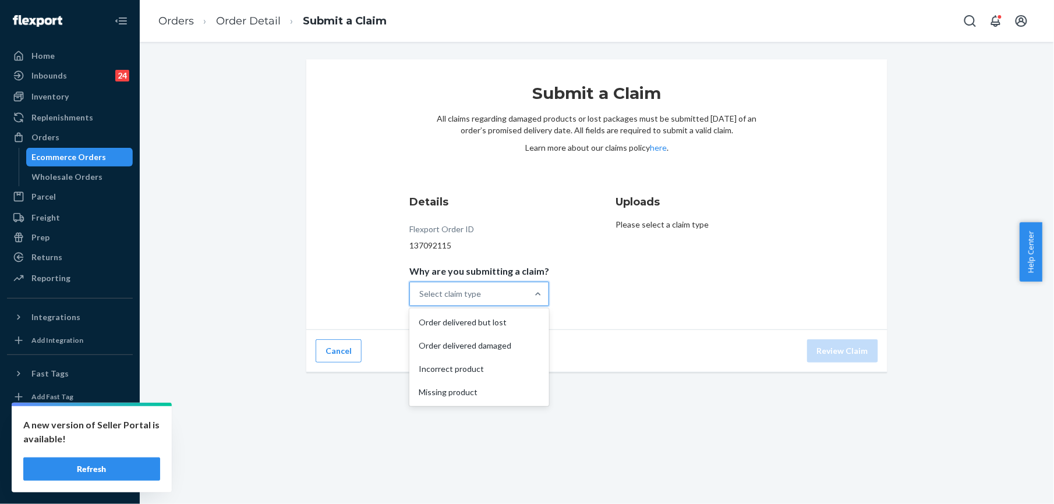
click at [457, 297] on div "Select claim type" at bounding box center [450, 294] width 62 height 12
click at [421, 297] on input "Why are you submitting a claim? option Order delivered but lost focused, 1 of 4…" at bounding box center [419, 294] width 1 height 12
click at [470, 364] on div "Incorrect product" at bounding box center [479, 369] width 135 height 23
click at [421, 300] on input "Why are you submitting a claim? option Incorrect product focused, 0 of 4. 4 res…" at bounding box center [419, 294] width 1 height 12
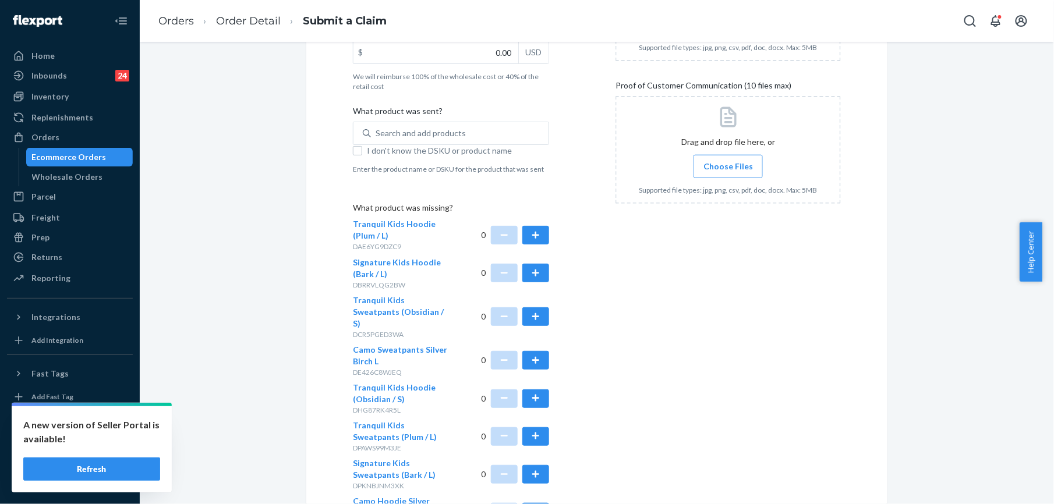
scroll to position [388, 0]
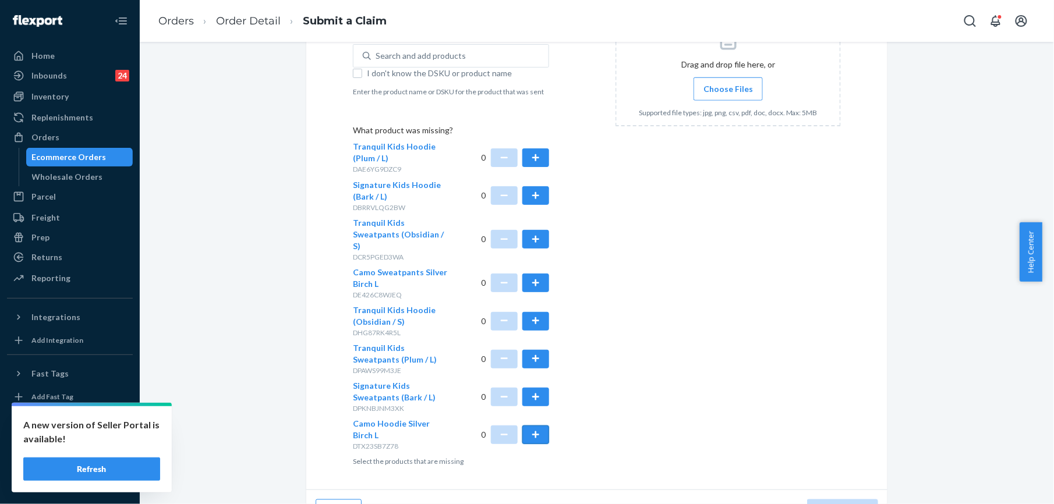
click at [524, 426] on button "button" at bounding box center [536, 435] width 27 height 19
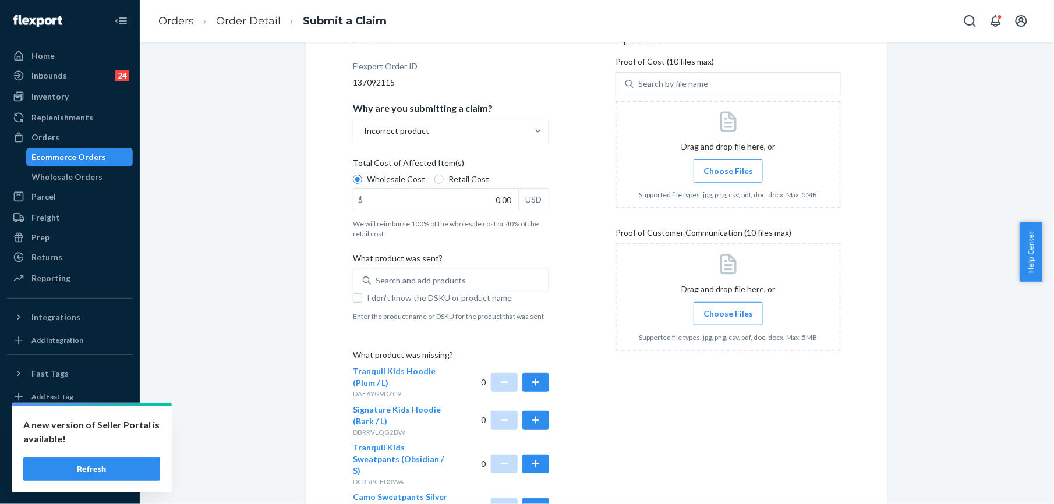
scroll to position [155, 0]
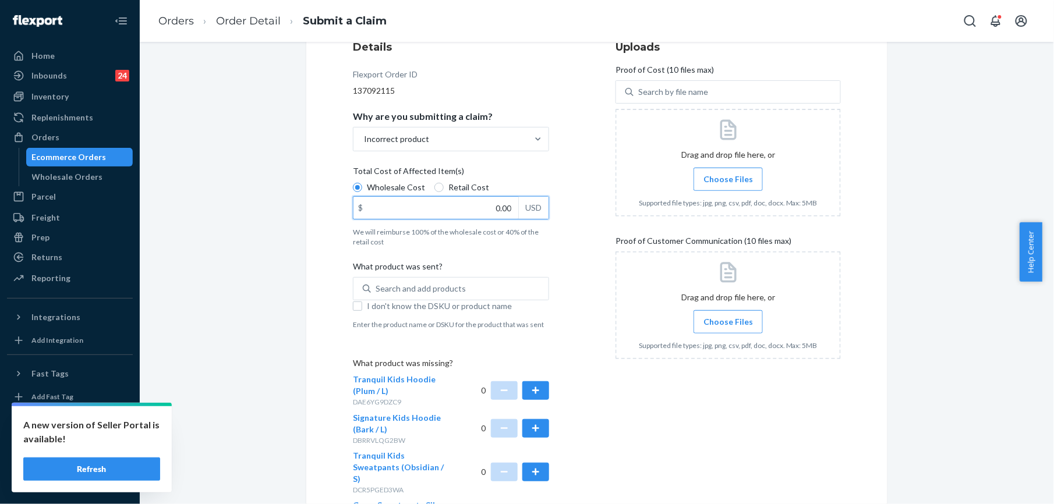
click at [497, 206] on input "0.00" at bounding box center [436, 208] width 165 height 22
type input "52.00"
click at [353, 308] on input "I don't know the DSKU or product name" at bounding box center [357, 306] width 9 height 9
checkbox input "true"
click at [725, 182] on span "Choose Files" at bounding box center [729, 180] width 50 height 12
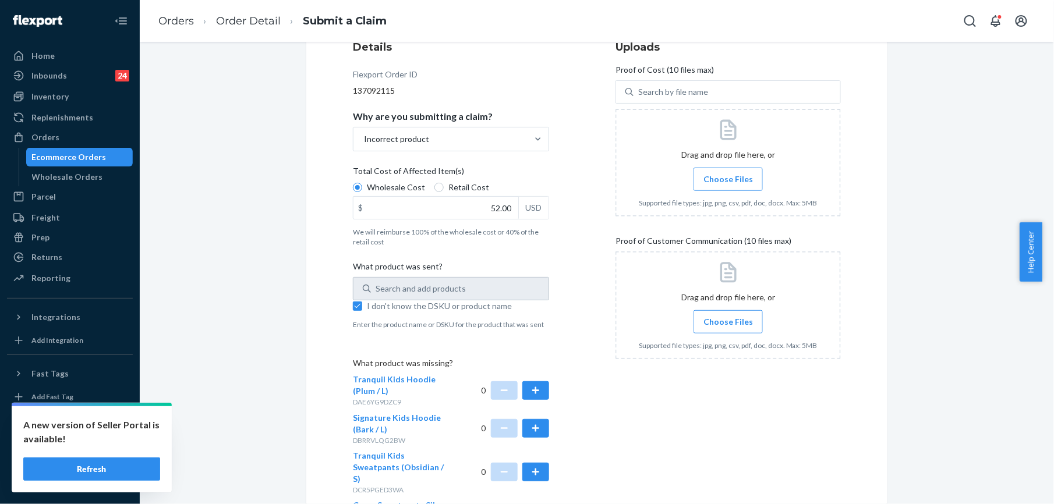
click at [728, 182] on input "Choose Files" at bounding box center [728, 179] width 1 height 13
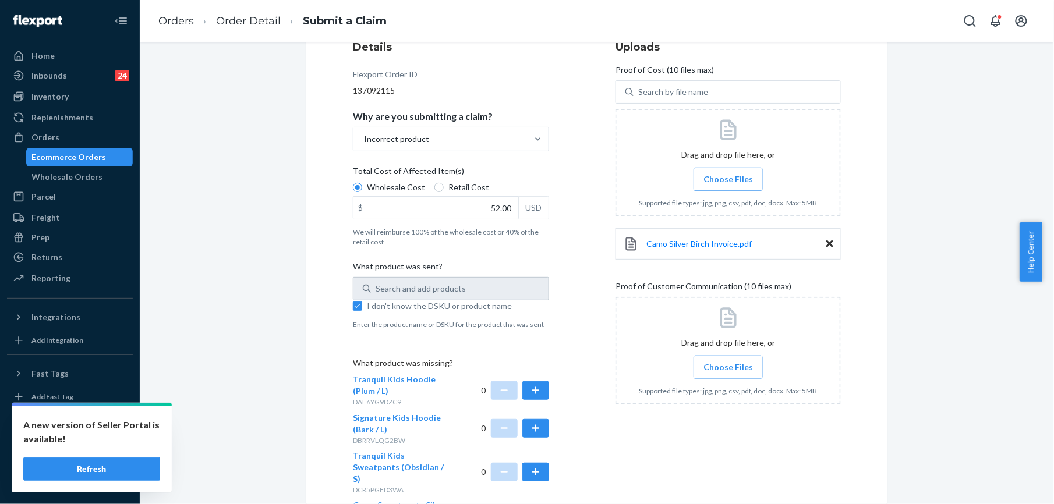
click at [725, 365] on span "Choose Files" at bounding box center [729, 368] width 50 height 12
click at [728, 365] on input "Choose Files" at bounding box center [728, 367] width 1 height 13
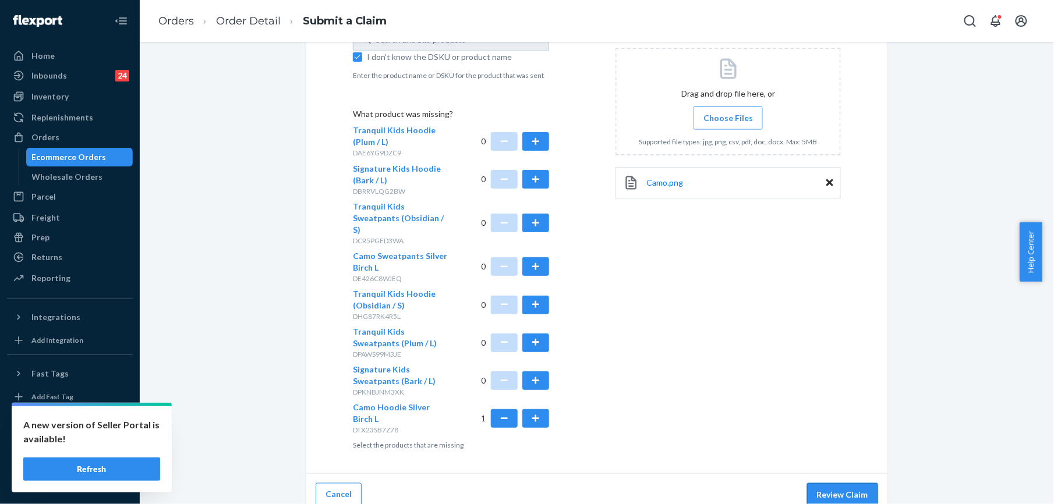
click at [862, 483] on button "Review Claim" at bounding box center [842, 494] width 71 height 23
click at [840, 488] on button "Review Claim" at bounding box center [842, 494] width 71 height 23
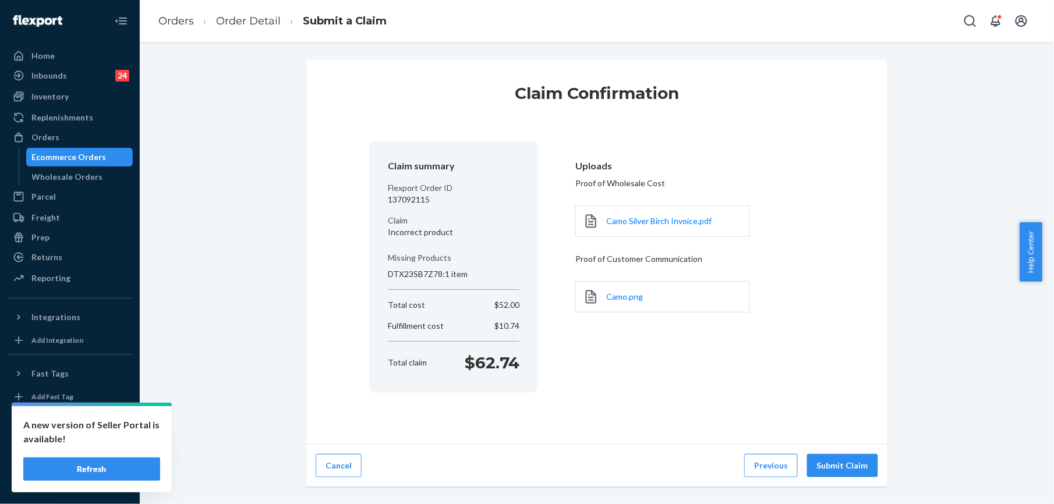
scroll to position [0, 0]
click at [840, 472] on button "Submit Claim" at bounding box center [842, 465] width 71 height 23
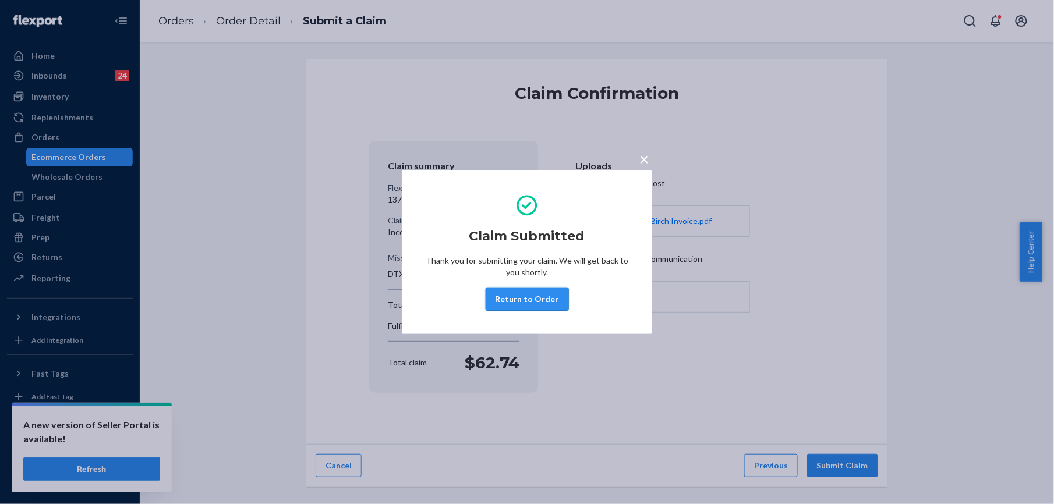
click at [517, 297] on button "Return to Order" at bounding box center [527, 299] width 83 height 23
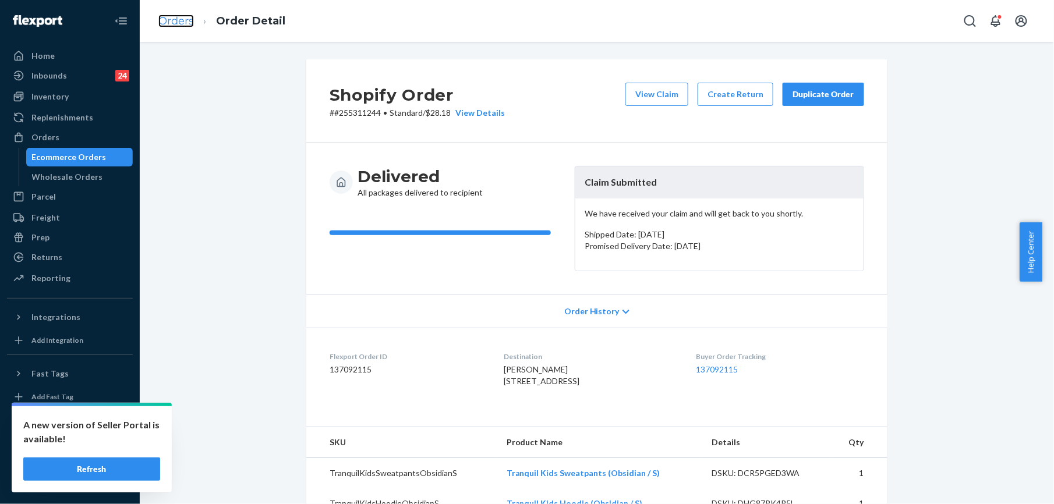
click at [184, 19] on link "Orders" at bounding box center [176, 21] width 36 height 13
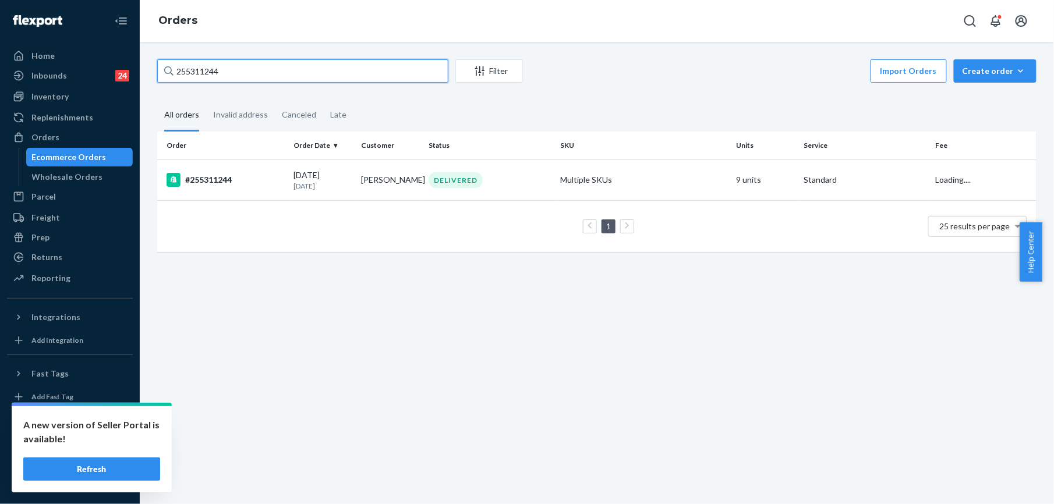
click at [230, 73] on input "255311244" at bounding box center [302, 70] width 291 height 23
paste input "293817"
type input "255293817"
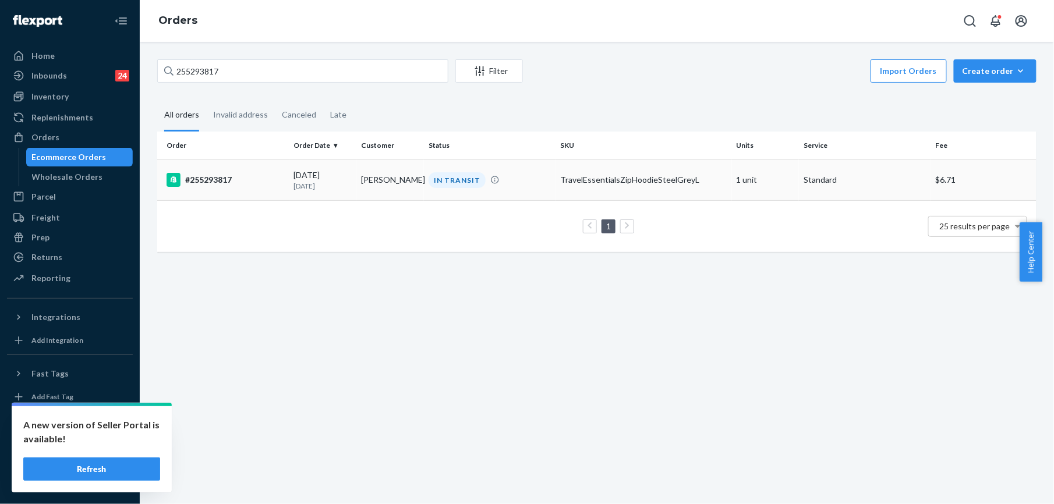
click at [206, 174] on div "#255293817" at bounding box center [226, 180] width 118 height 14
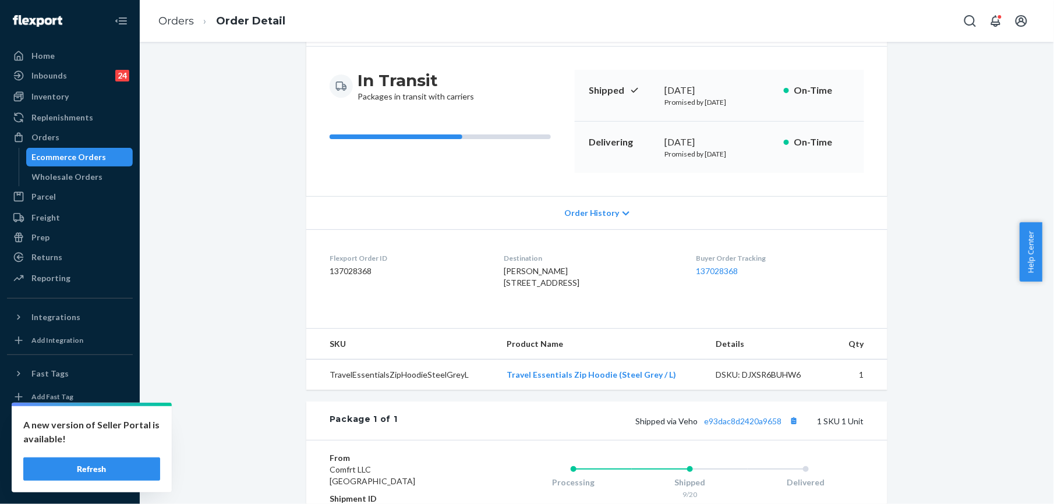
scroll to position [155, 0]
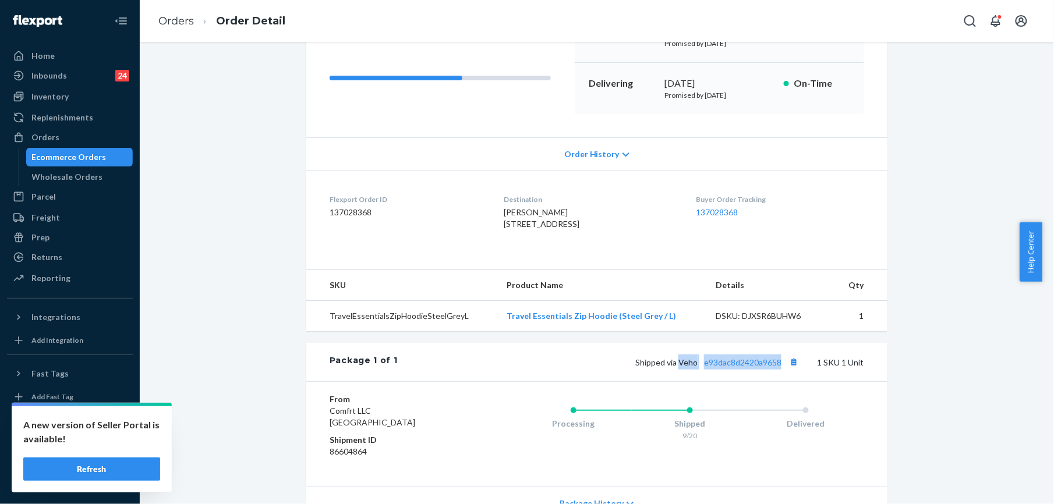
drag, startPoint x: 676, startPoint y: 390, endPoint x: 781, endPoint y: 390, distance: 104.9
click at [781, 368] on span "Shipped via Veho e93dac8d2420a9658" at bounding box center [719, 363] width 166 height 10
copy span "Veho e93dac8d2420a9658"
click at [178, 15] on link "Orders" at bounding box center [176, 21] width 36 height 13
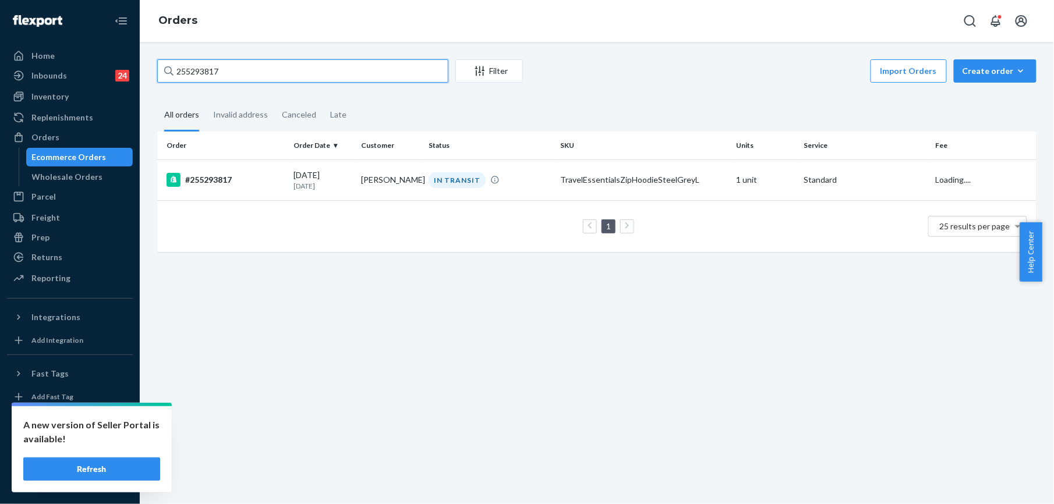
click at [196, 66] on input "255293817" at bounding box center [302, 70] width 291 height 23
paste input "62772"
type input "255262772"
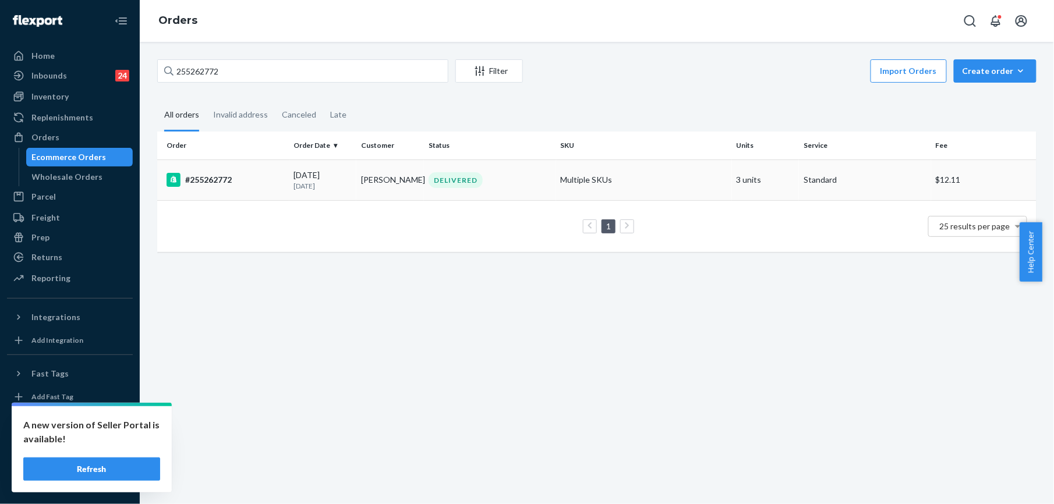
click at [203, 183] on div "#255262772" at bounding box center [226, 180] width 118 height 14
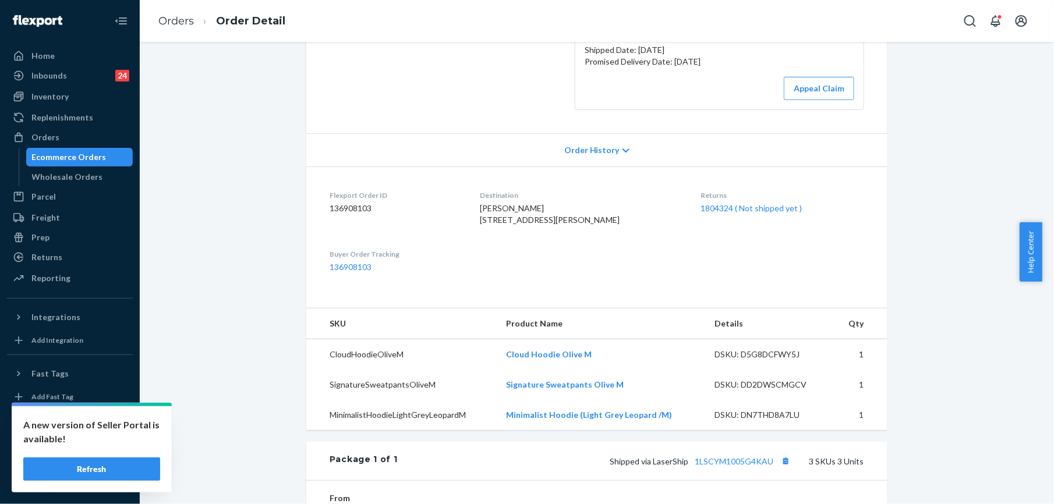
scroll to position [233, 0]
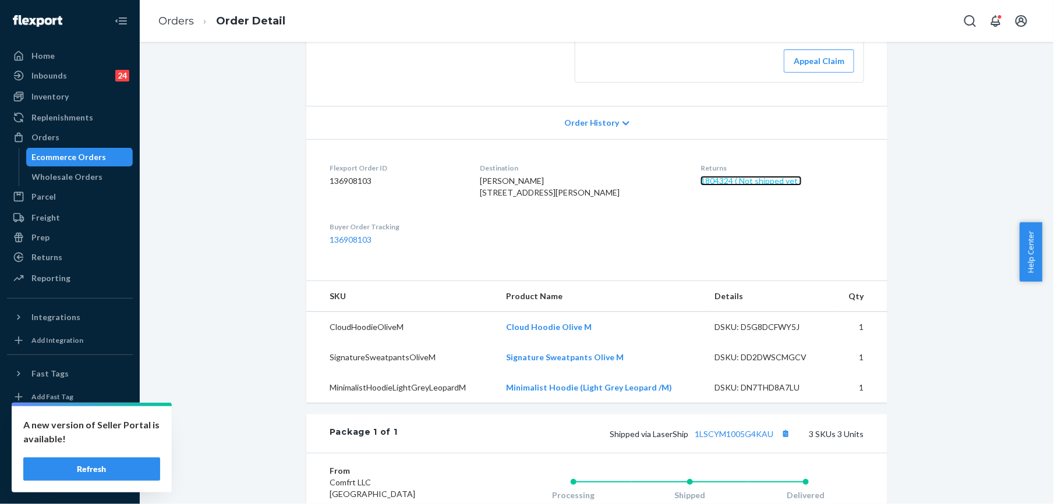
click at [719, 180] on link "1804324 ( Not shipped yet )" at bounding box center [751, 181] width 101 height 10
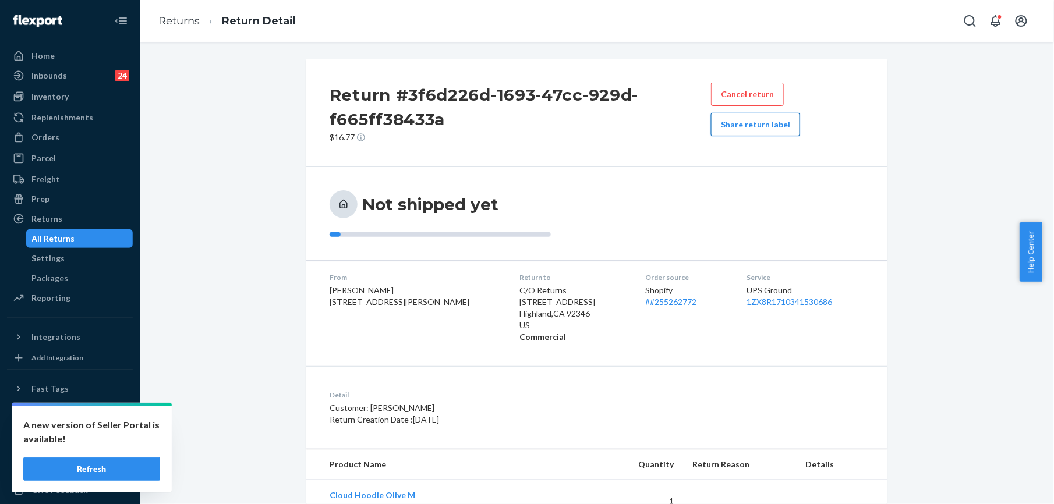
click at [772, 126] on button "Share return label" at bounding box center [755, 124] width 89 height 23
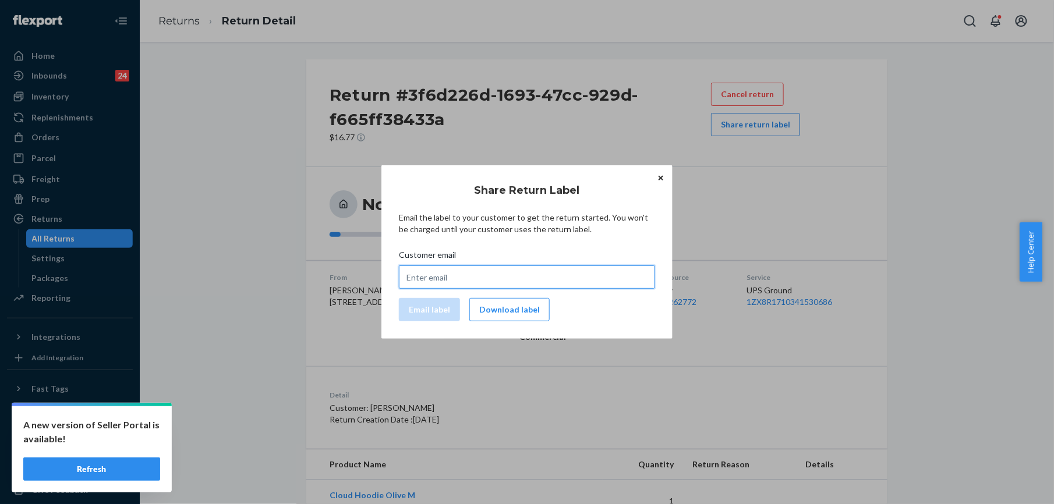
click at [443, 281] on input "Customer email" at bounding box center [527, 277] width 256 height 23
paste input "[EMAIL_ADDRESS][DOMAIN_NAME]"
type input "[EMAIL_ADDRESS][DOMAIN_NAME]"
click at [437, 310] on button "Email label" at bounding box center [429, 309] width 61 height 23
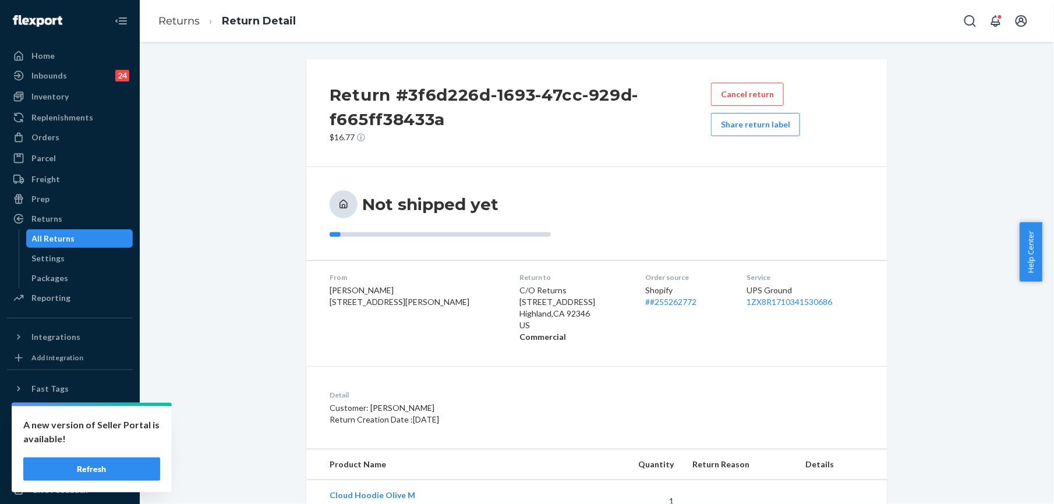
drag, startPoint x: 54, startPoint y: 134, endPoint x: 216, endPoint y: 47, distance: 183.7
click at [54, 134] on div "Orders" at bounding box center [45, 138] width 28 height 12
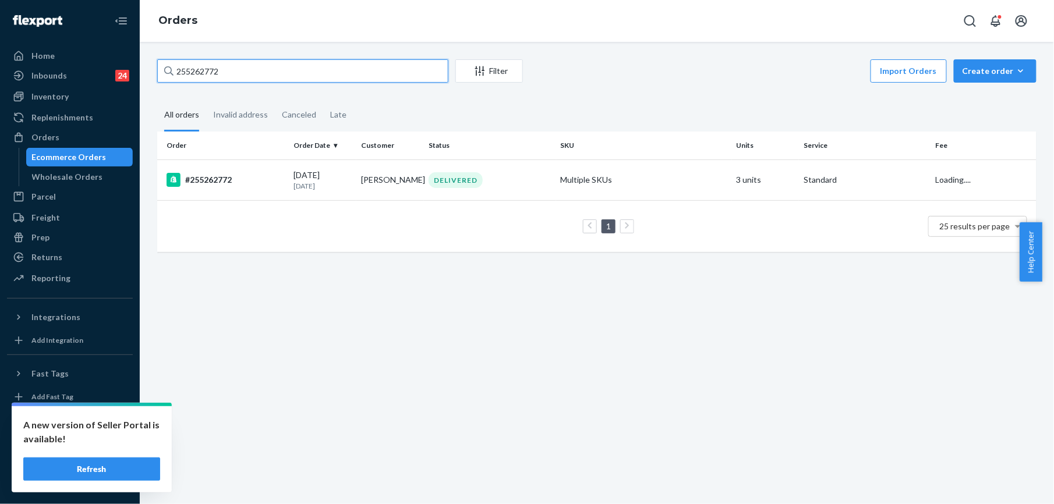
click at [187, 72] on input "255262772" at bounding box center [302, 70] width 291 height 23
paste input "Sierra [PERSON_NAME]"
type input "Sierra [PERSON_NAME]"
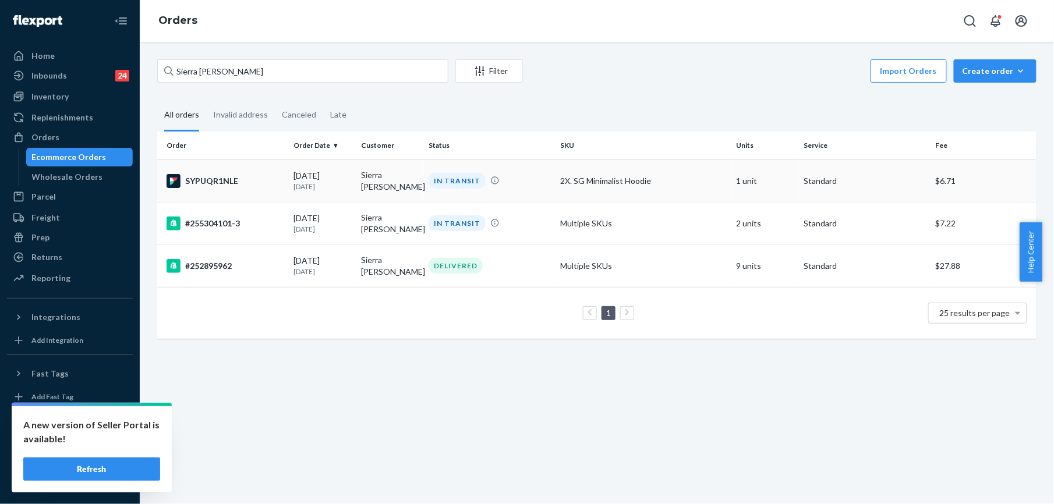
click at [196, 175] on div "SYPUQR1NLE" at bounding box center [226, 181] width 118 height 14
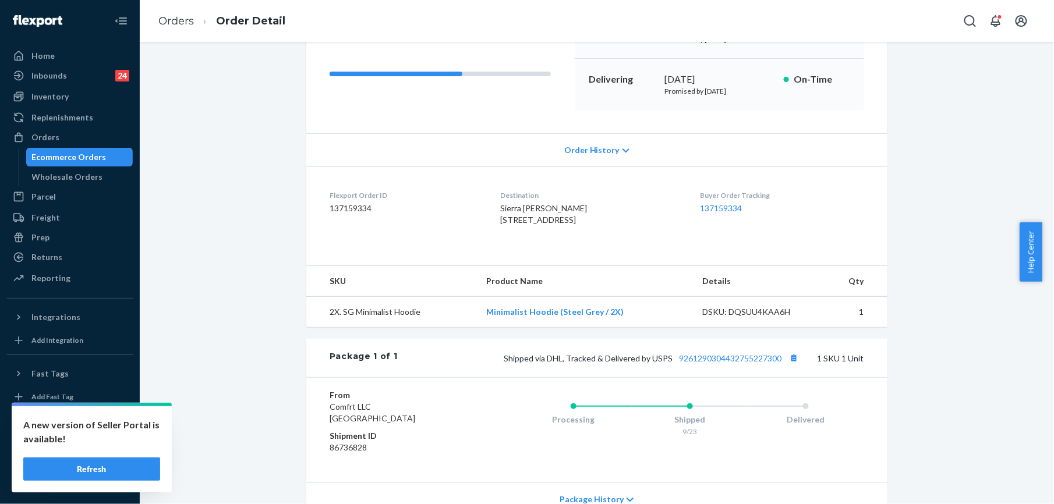
scroll to position [233, 0]
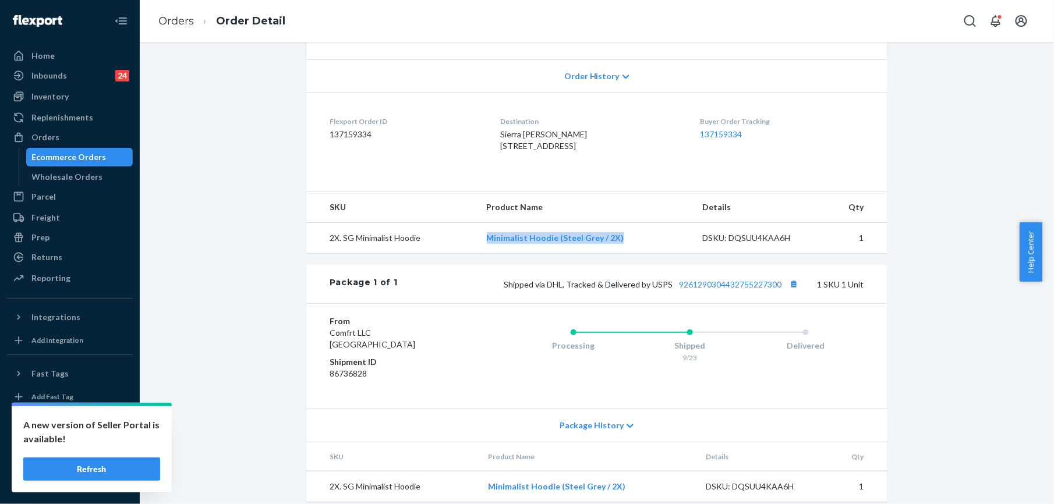
drag, startPoint x: 485, startPoint y: 262, endPoint x: 621, endPoint y: 261, distance: 135.7
click at [621, 254] on td "Minimalist Hoodie (Steel Grey / 2X)" at bounding box center [586, 238] width 216 height 31
copy link "Minimalist Hoodie (Steel Grey / 2X)"
drag, startPoint x: 648, startPoint y: 310, endPoint x: 778, endPoint y: 320, distance: 130.9
click at [778, 303] on div "Package 1 of 1 Shipped via DHL, Tracked & Delivered by USPS 9261290304432755227…" at bounding box center [596, 284] width 581 height 38
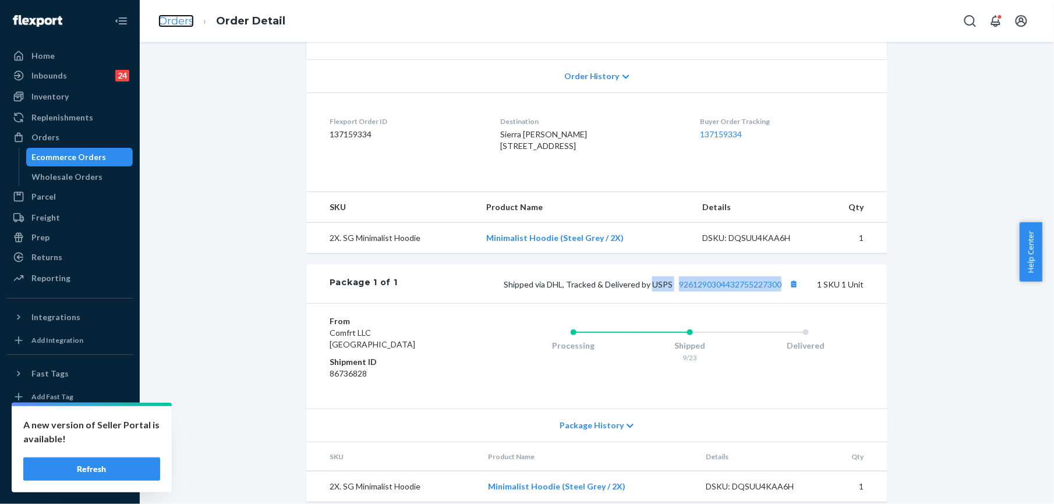
click at [185, 19] on link "Orders" at bounding box center [176, 21] width 36 height 13
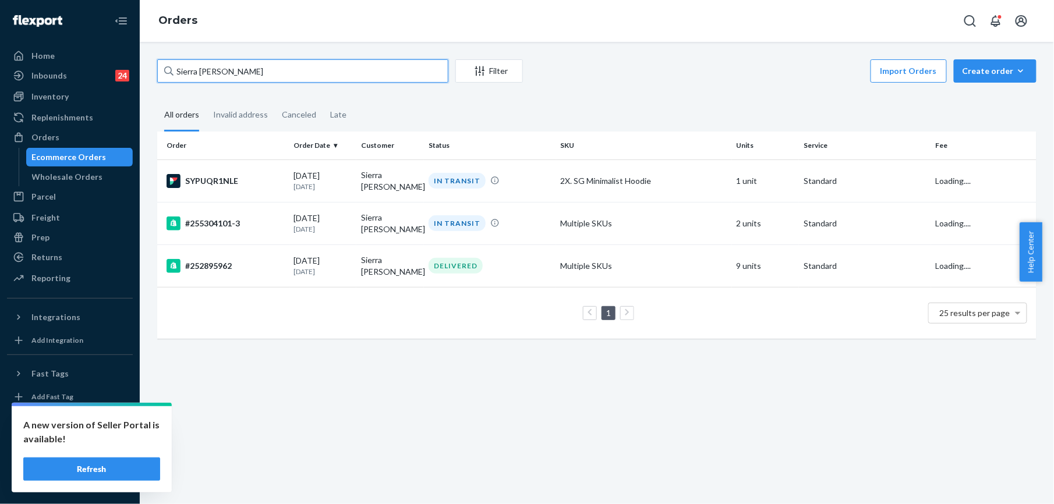
click at [206, 69] on input "Sierra [PERSON_NAME]" at bounding box center [302, 70] width 291 height 23
paste input "255274572"
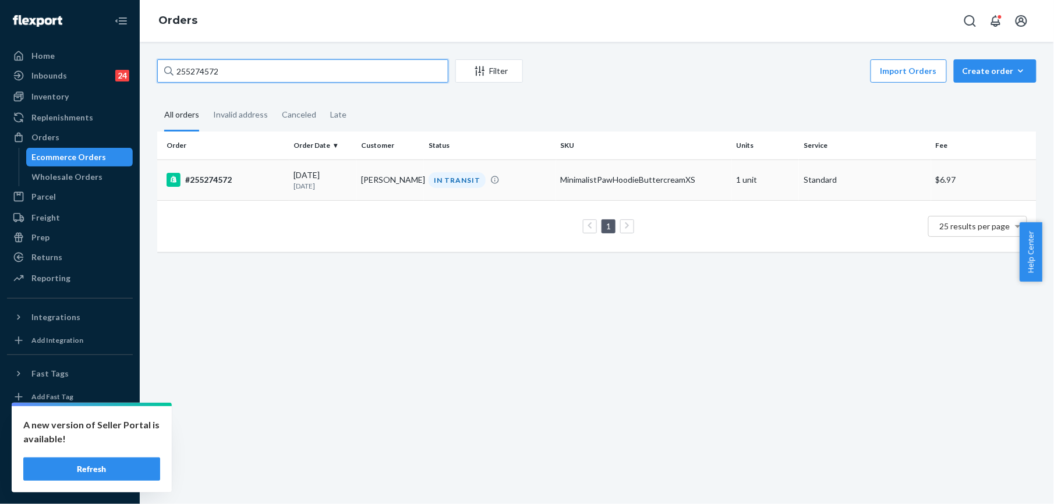
type input "255274572"
click at [199, 176] on div "#255274572" at bounding box center [226, 180] width 118 height 14
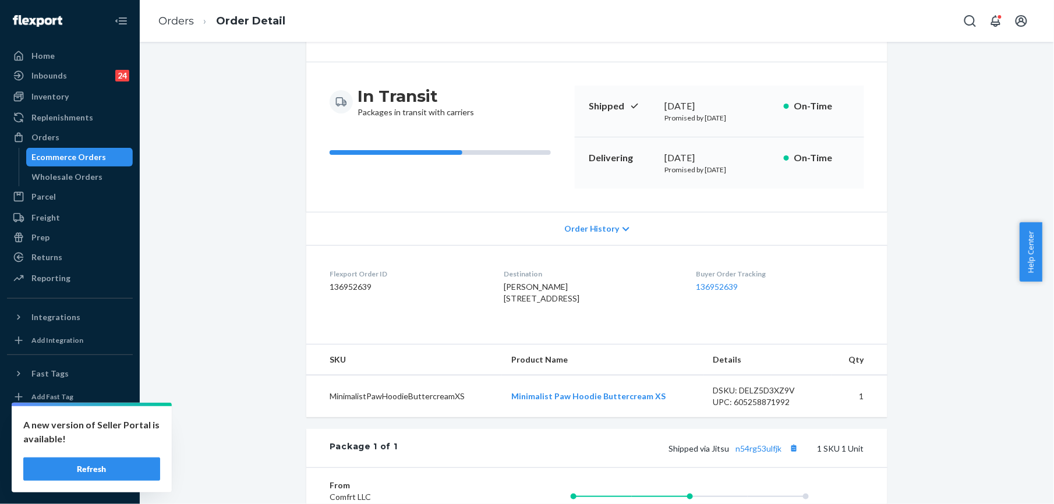
scroll to position [155, 0]
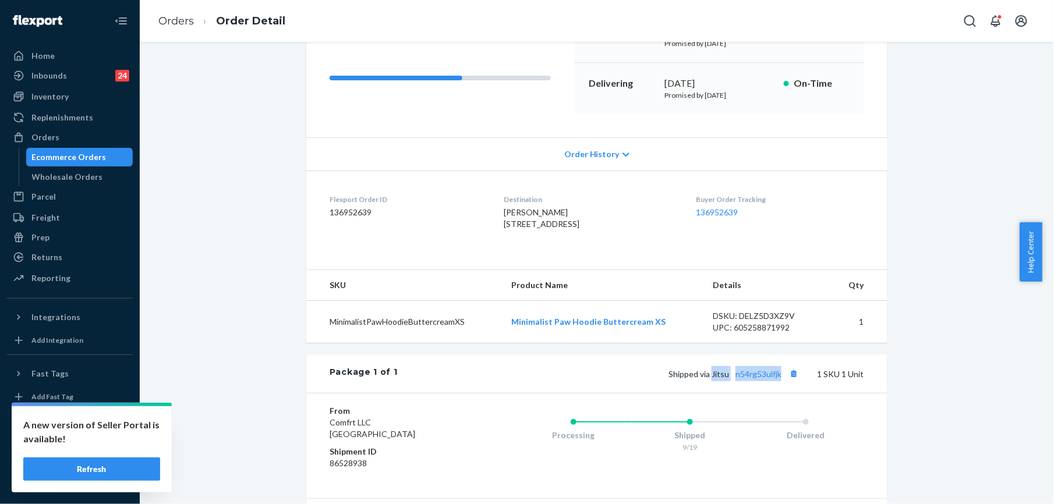
drag, startPoint x: 707, startPoint y: 397, endPoint x: 777, endPoint y: 403, distance: 70.8
click at [777, 382] on div "Shipped via Jitsu n54rg53ulfjk 1 SKU 1 Unit" at bounding box center [631, 373] width 467 height 15
click at [192, 15] on link "Orders" at bounding box center [176, 21] width 36 height 13
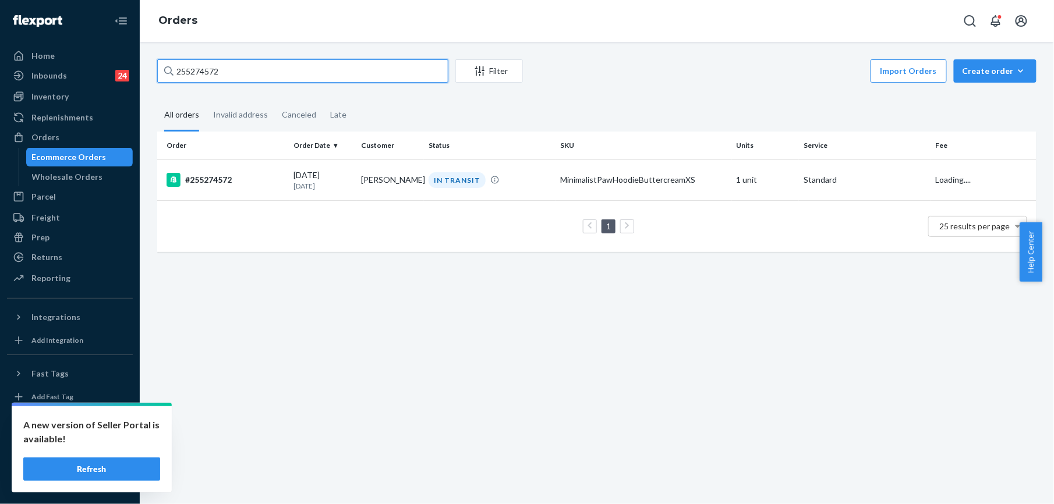
click at [224, 63] on input "255274572" at bounding box center [302, 70] width 291 height 23
paste input "341816"
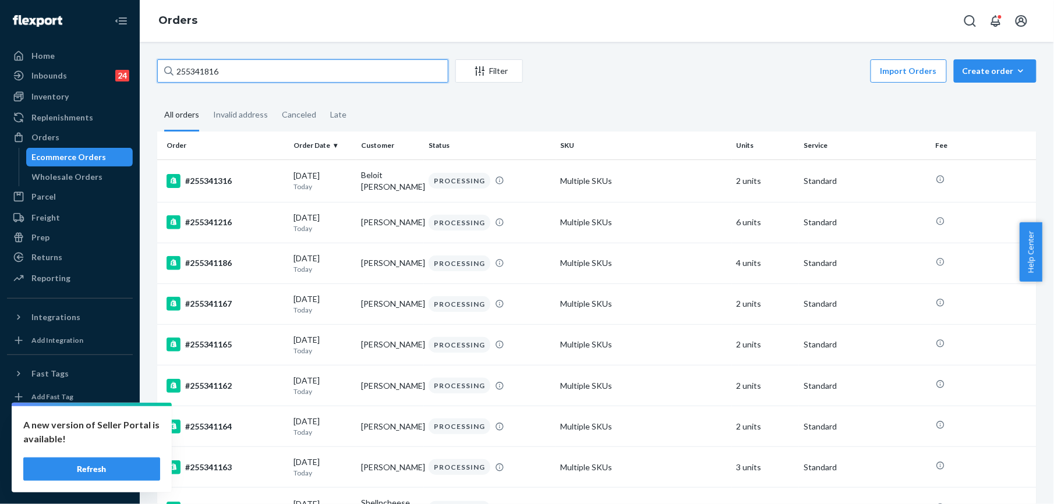
click at [185, 70] on input "255341816" at bounding box center [302, 70] width 291 height 23
click at [186, 70] on input "255341816" at bounding box center [302, 70] width 291 height 23
paste input "170390"
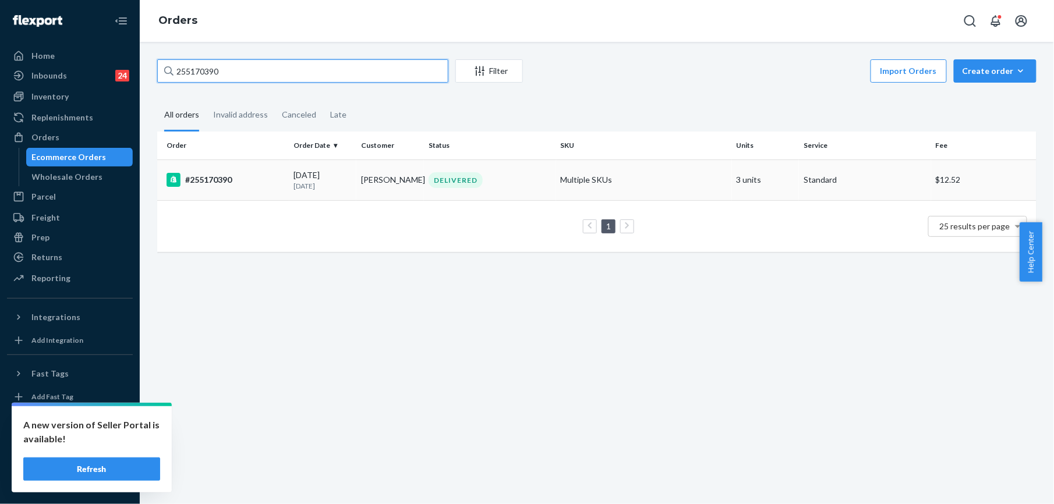
type input "255170390"
click at [219, 181] on div "#255170390" at bounding box center [226, 180] width 118 height 14
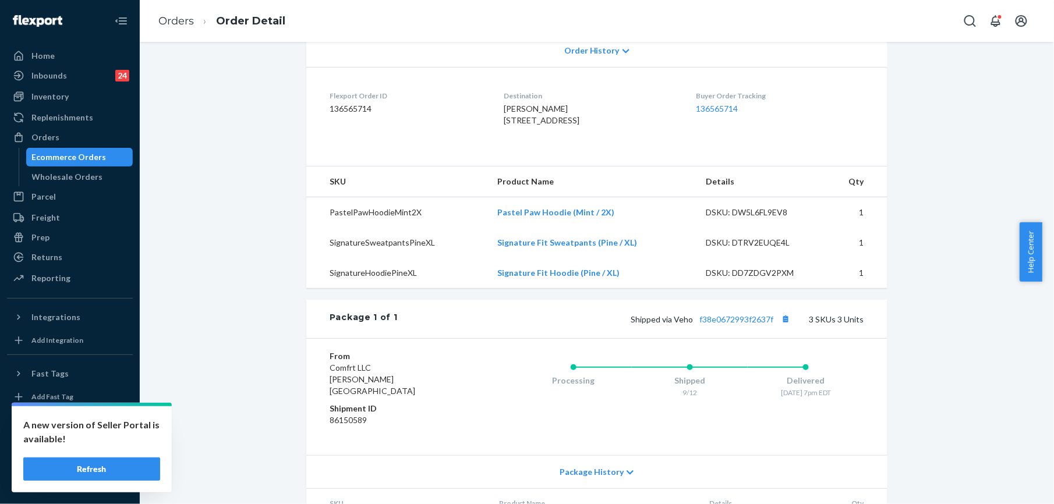
scroll to position [310, 0]
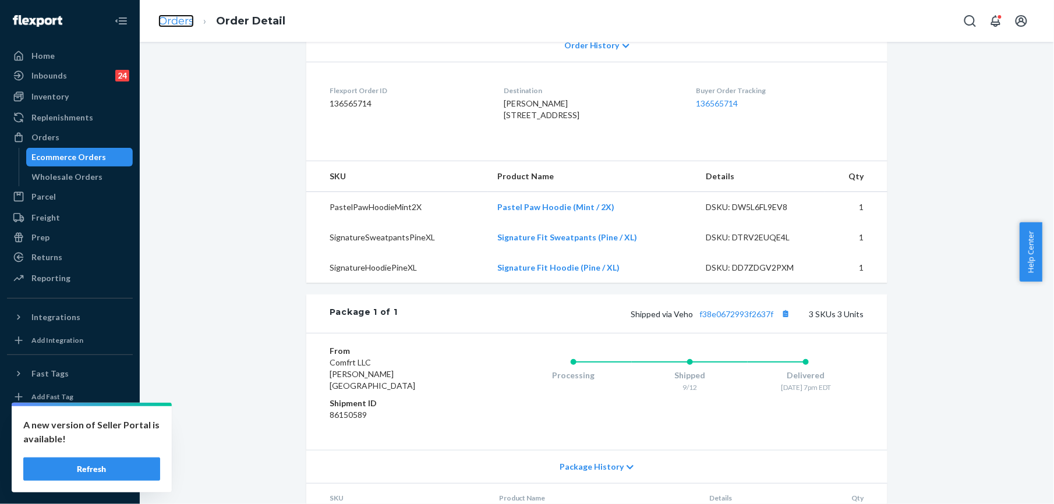
click at [170, 24] on link "Orders" at bounding box center [176, 21] width 36 height 13
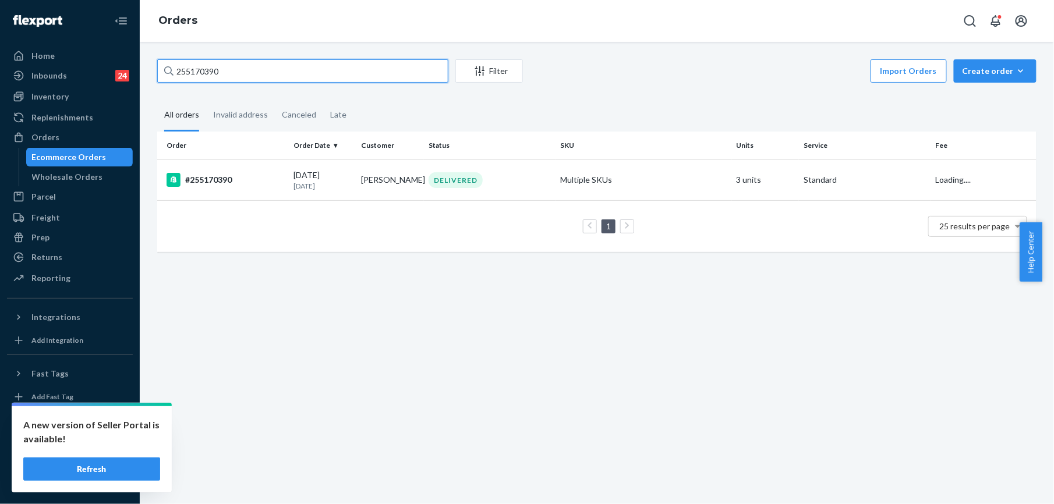
click at [227, 73] on input "255170390" at bounding box center [302, 70] width 291 height 23
paste input "076026"
type input "255076026"
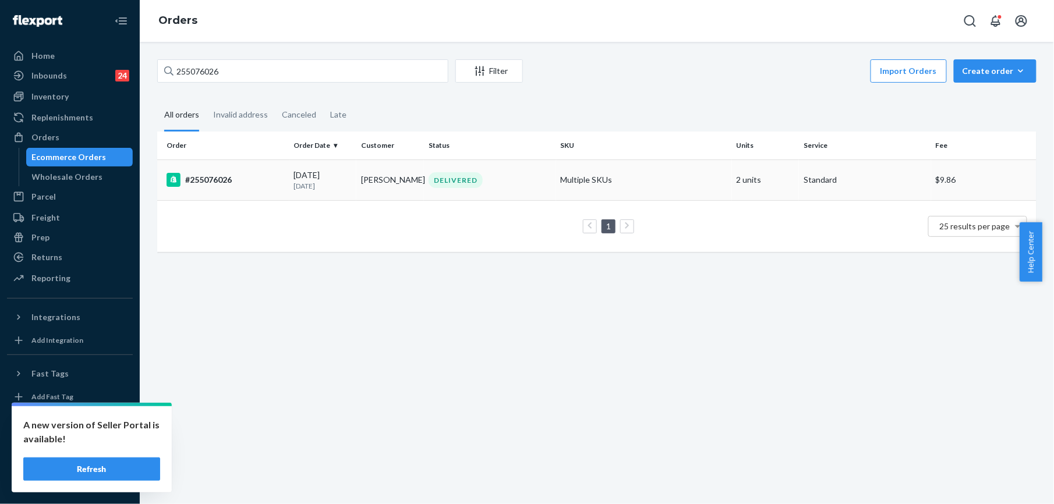
click at [207, 182] on div "#255076026" at bounding box center [226, 180] width 118 height 14
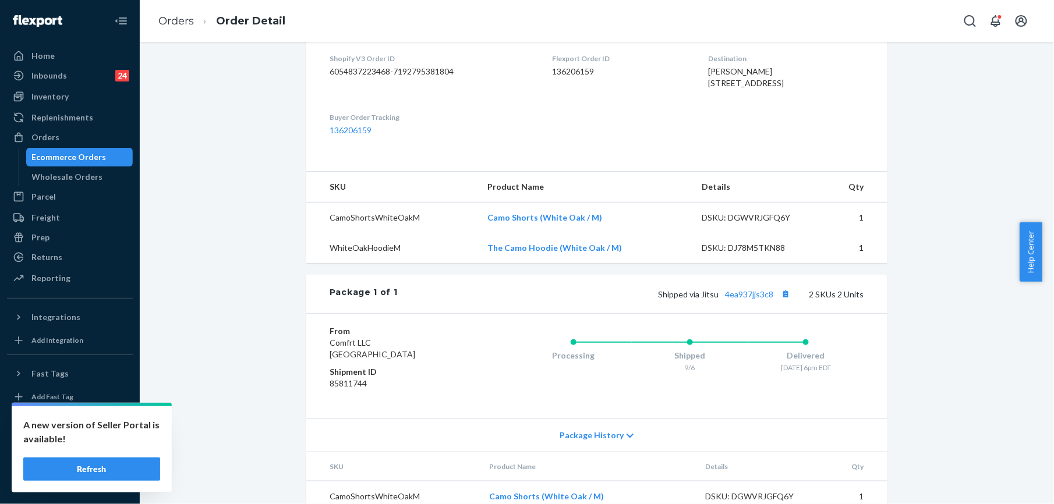
scroll to position [310, 0]
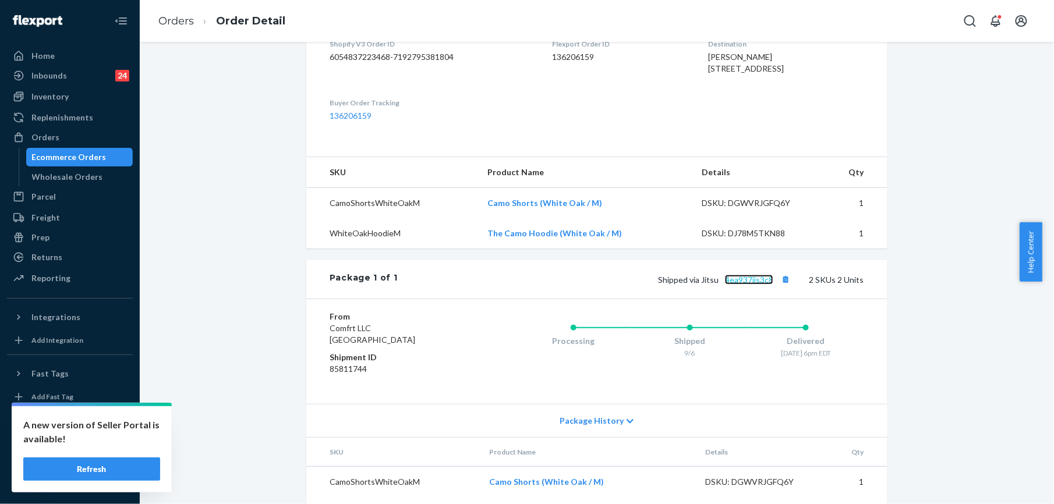
click at [755, 285] on link "4ea937jjs3c8" at bounding box center [749, 280] width 48 height 10
click at [184, 22] on link "Orders" at bounding box center [176, 21] width 36 height 13
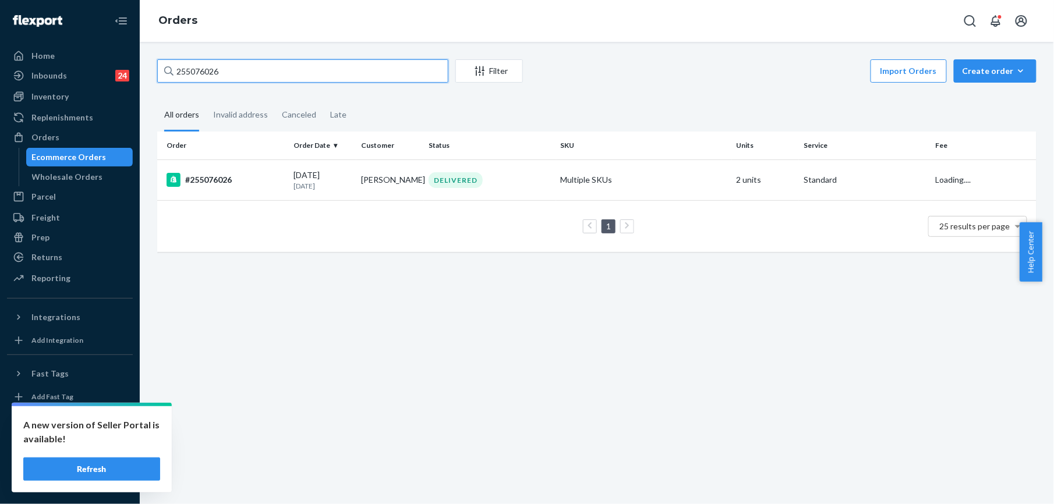
click at [190, 73] on input "255076026" at bounding box center [302, 70] width 291 height 23
drag, startPoint x: 190, startPoint y: 72, endPoint x: 194, endPoint y: 64, distance: 9.1
click at [193, 66] on input "255076026" at bounding box center [302, 70] width 291 height 23
click at [194, 64] on input "255076026" at bounding box center [302, 70] width 291 height 23
paste input "254478932"
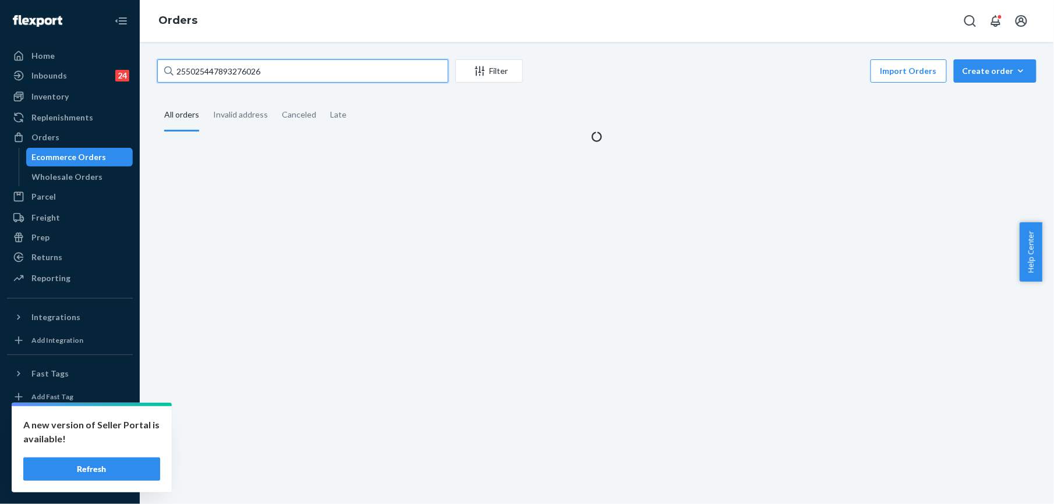
click at [194, 64] on input "255025447893276026" at bounding box center [302, 70] width 291 height 23
paste input "4478932"
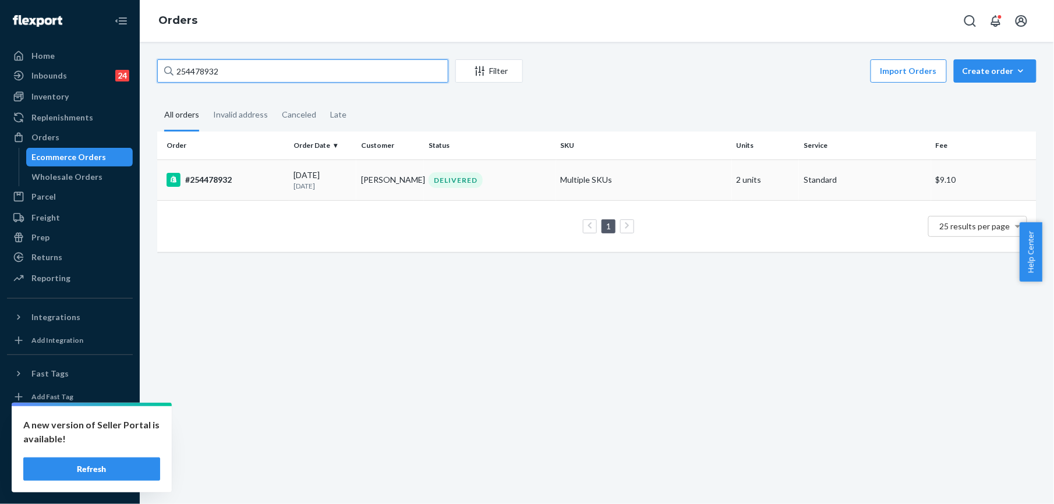
type input "254478932"
click at [201, 175] on div "#254478932" at bounding box center [226, 180] width 118 height 14
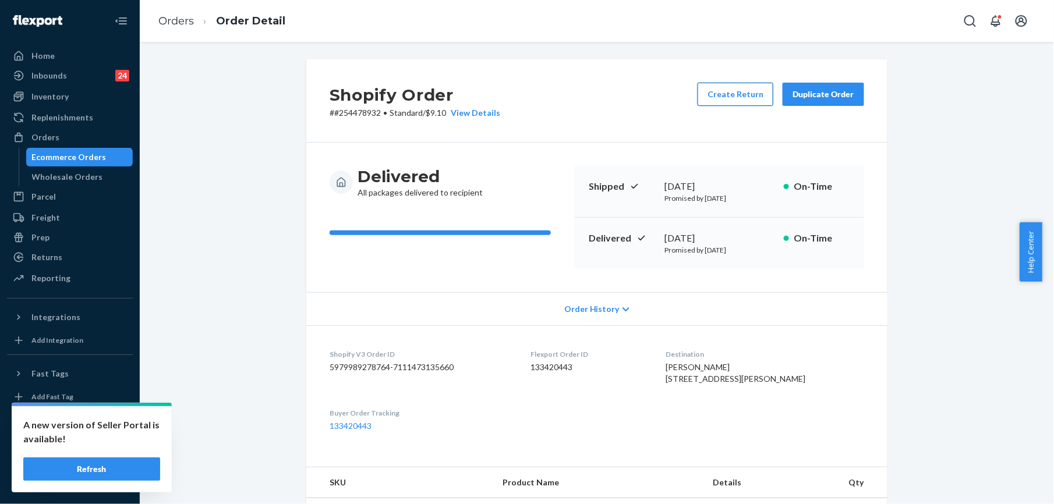
click at [737, 100] on button "Create Return" at bounding box center [736, 94] width 76 height 23
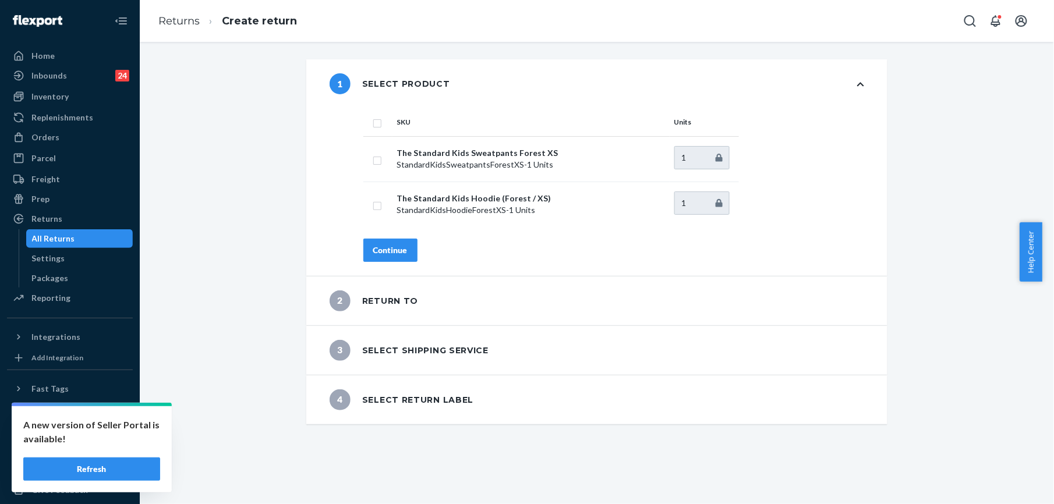
click at [373, 127] on input "checkbox" at bounding box center [377, 122] width 9 height 12
checkbox input "true"
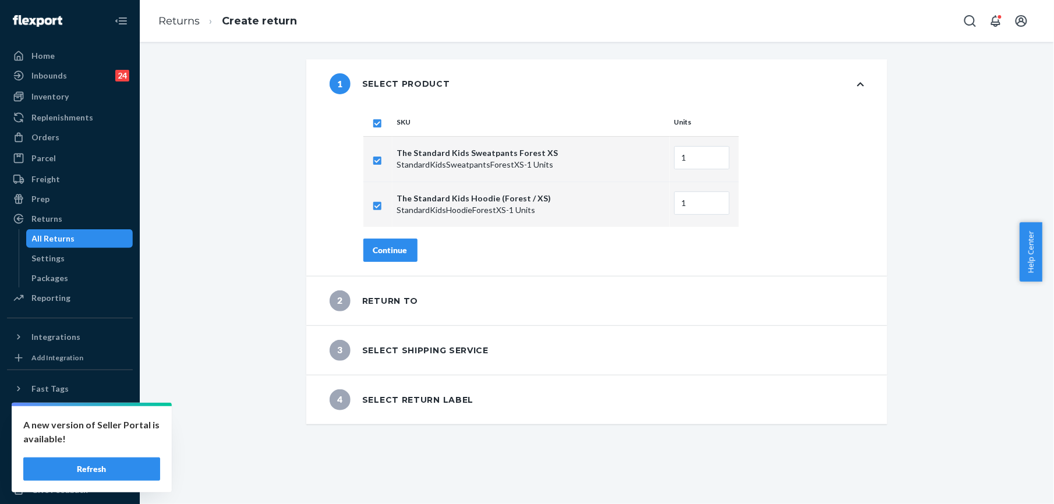
click at [379, 248] on div "Continue" at bounding box center [390, 251] width 34 height 12
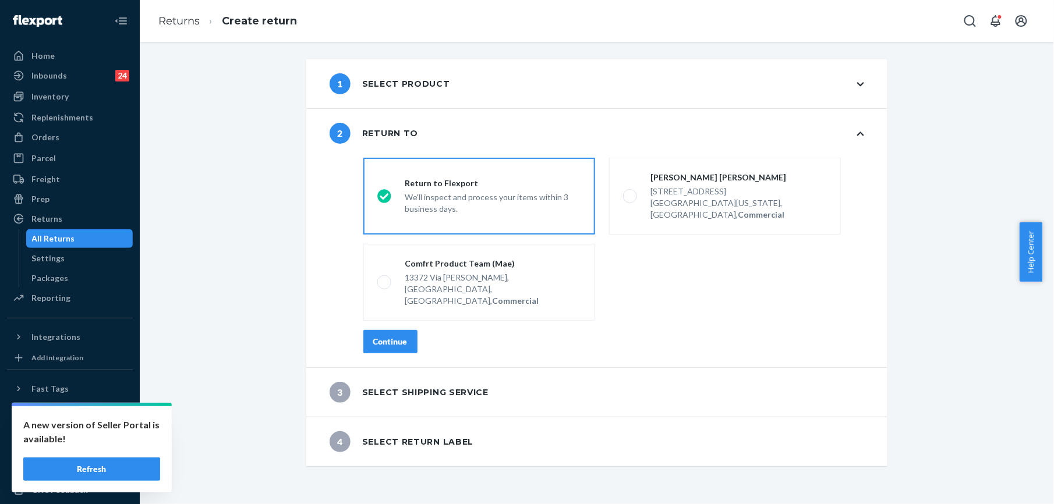
click at [385, 330] on button "Continue" at bounding box center [390, 341] width 54 height 23
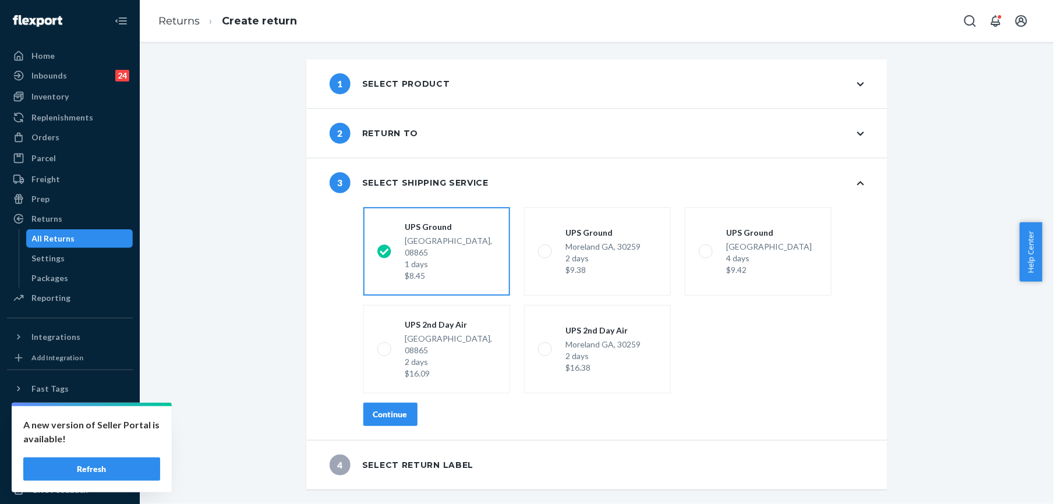
click at [390, 409] on div "Continue" at bounding box center [390, 415] width 34 height 12
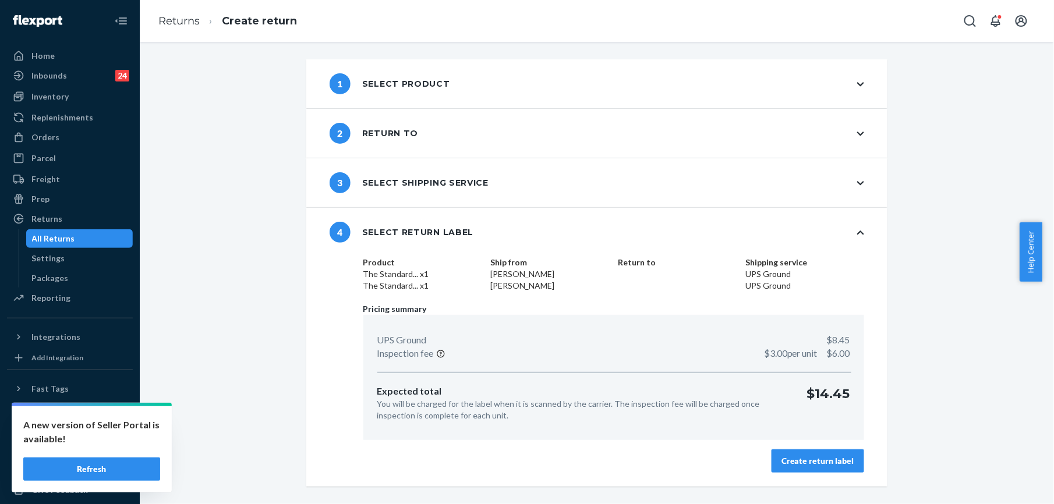
drag, startPoint x: 823, startPoint y: 464, endPoint x: 800, endPoint y: 456, distance: 24.3
click at [823, 463] on div "Create return label" at bounding box center [818, 462] width 73 height 12
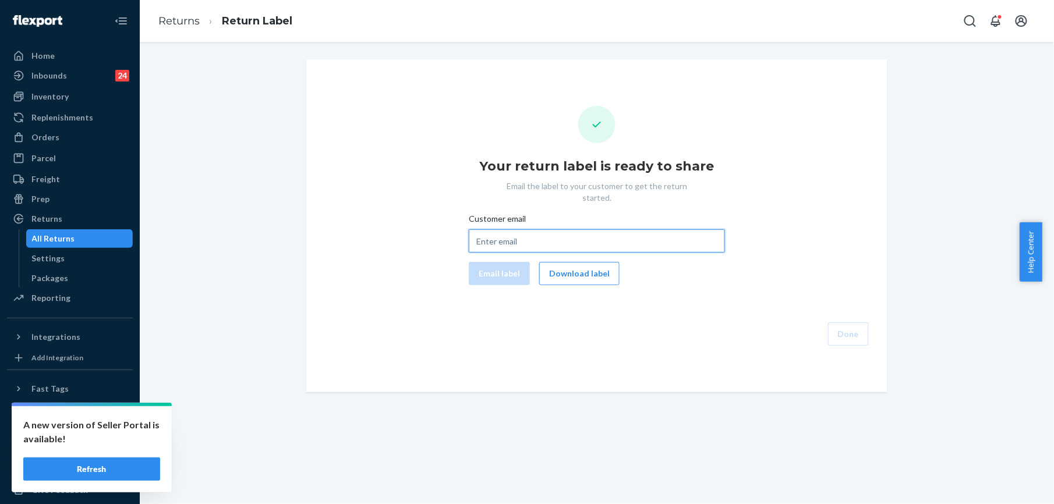
click at [501, 230] on input "Customer email" at bounding box center [597, 241] width 256 height 23
paste input "[EMAIL_ADDRESS][DOMAIN_NAME]"
type input "[EMAIL_ADDRESS][DOMAIN_NAME]"
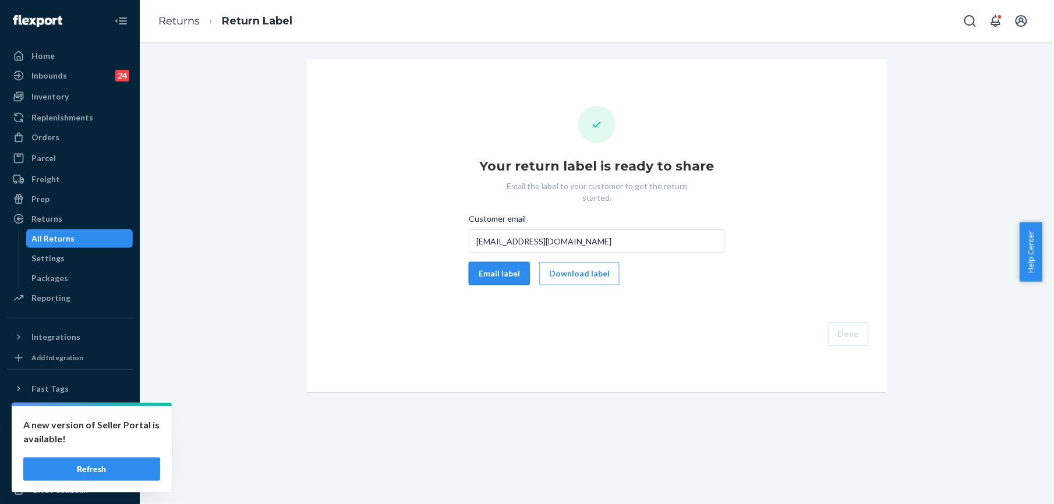
click at [500, 262] on button "Email label" at bounding box center [499, 273] width 61 height 23
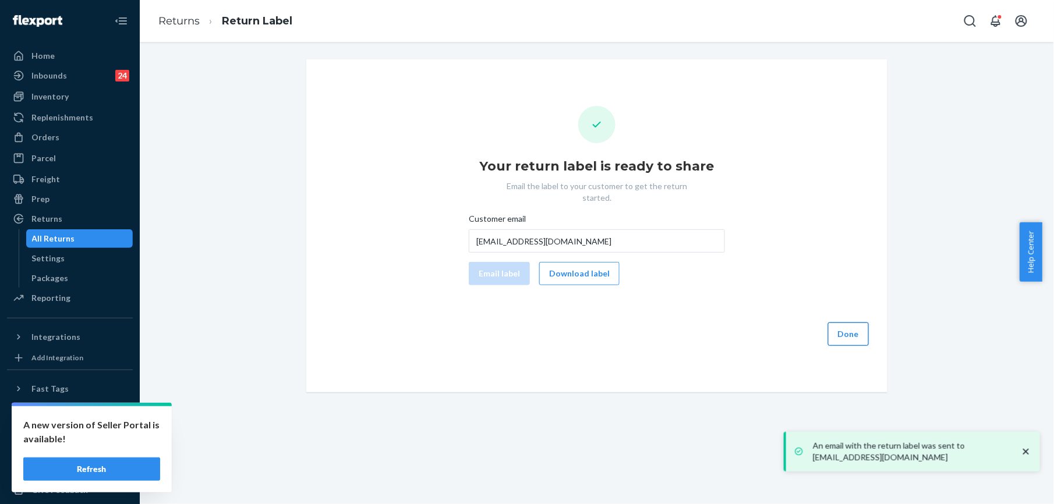
click at [852, 327] on button "Done" at bounding box center [848, 334] width 41 height 23
